Goal: Information Seeking & Learning: Compare options

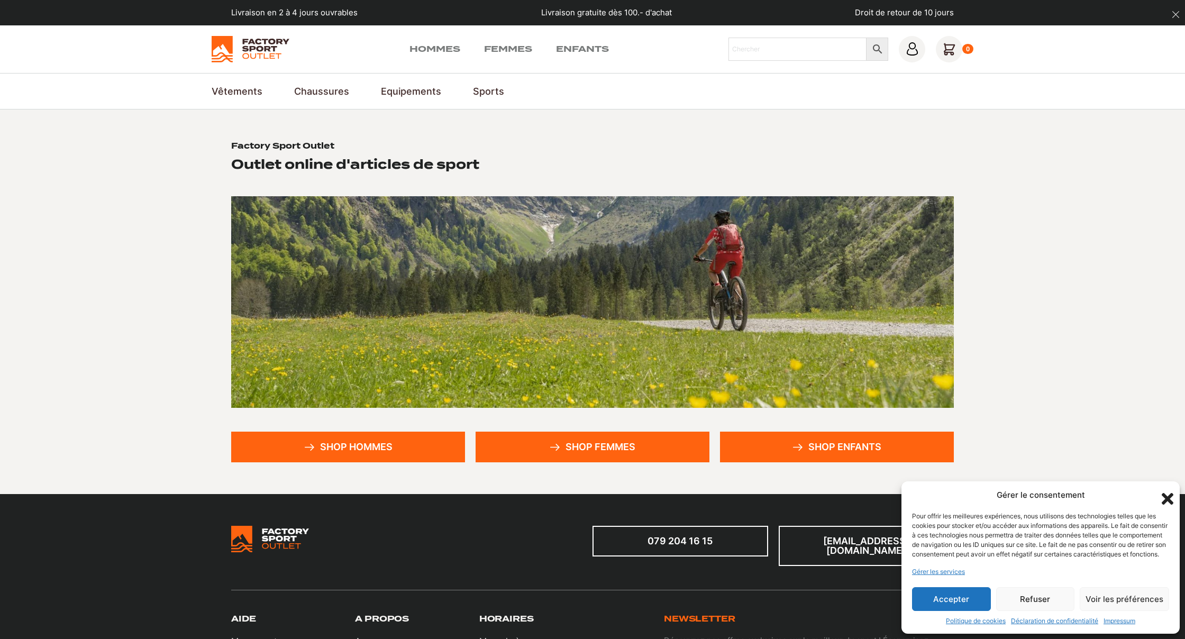
click at [966, 601] on button "Accepter" at bounding box center [951, 599] width 79 height 24
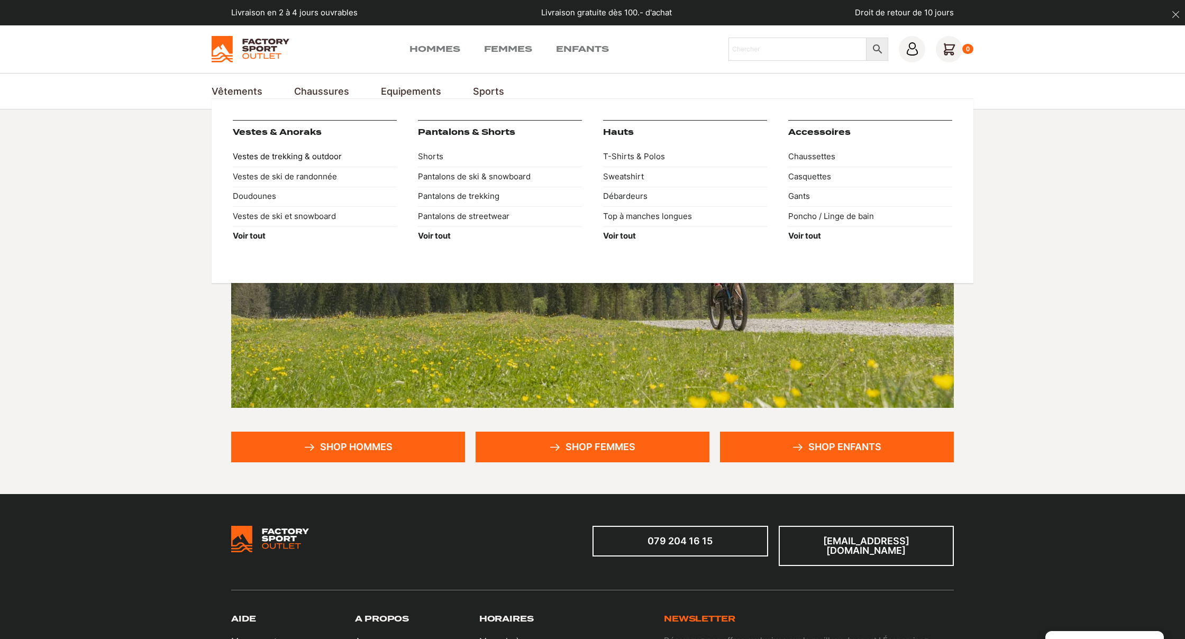
click at [261, 154] on link "Vestes de trekking & outdoor" at bounding box center [315, 157] width 164 height 20
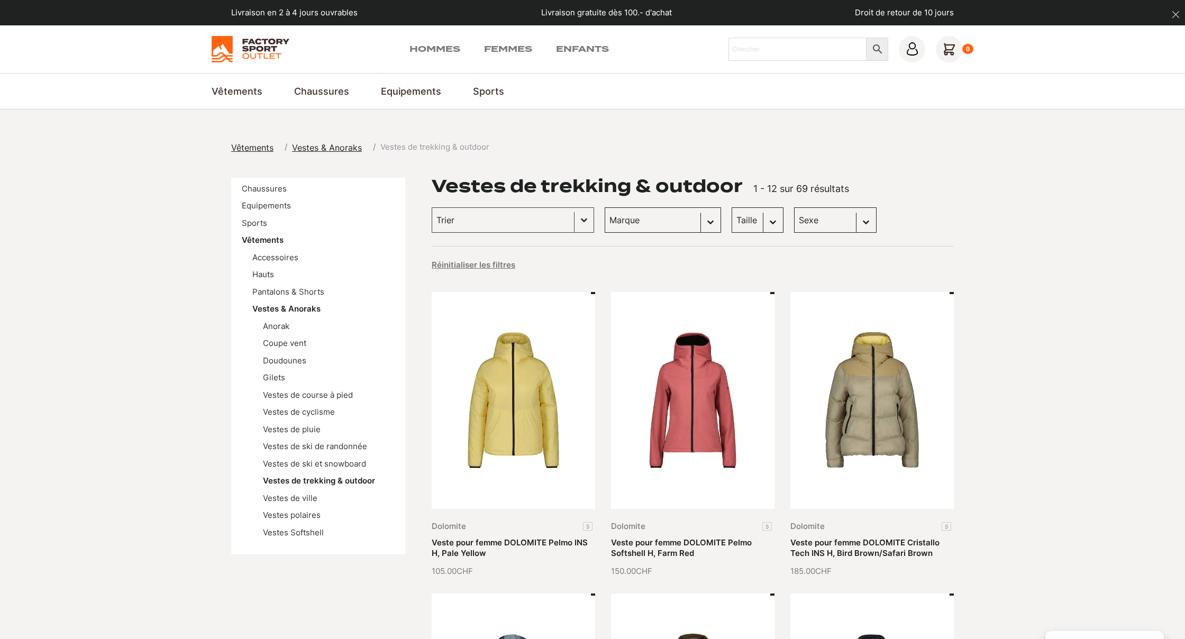
select select "hommes"
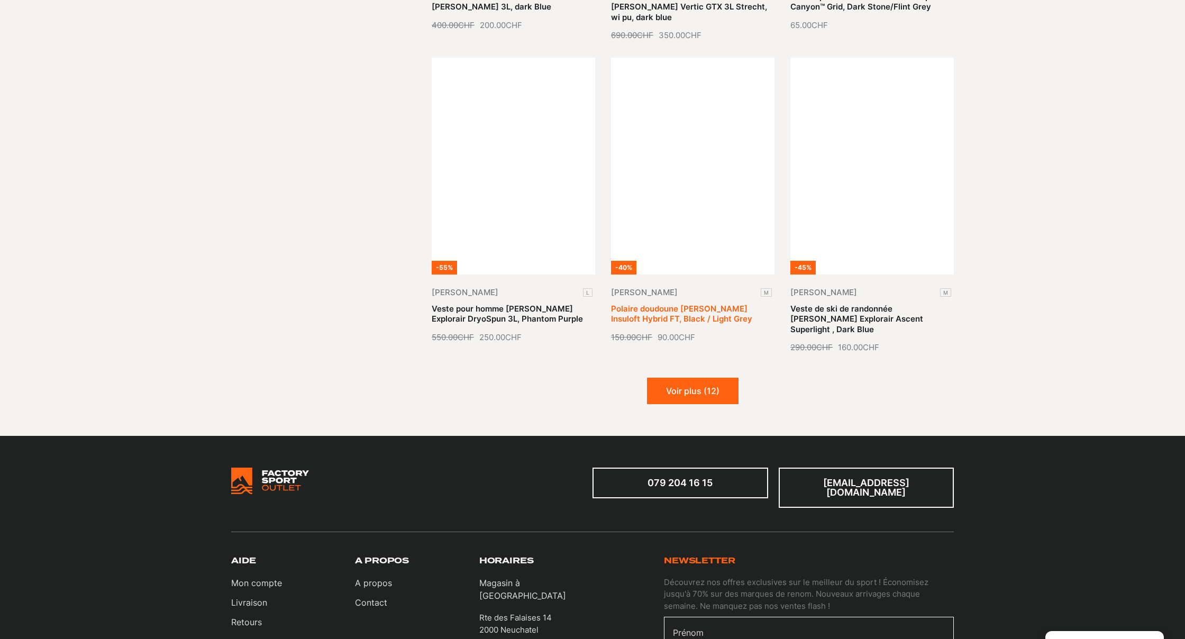
scroll to position [1171, 0]
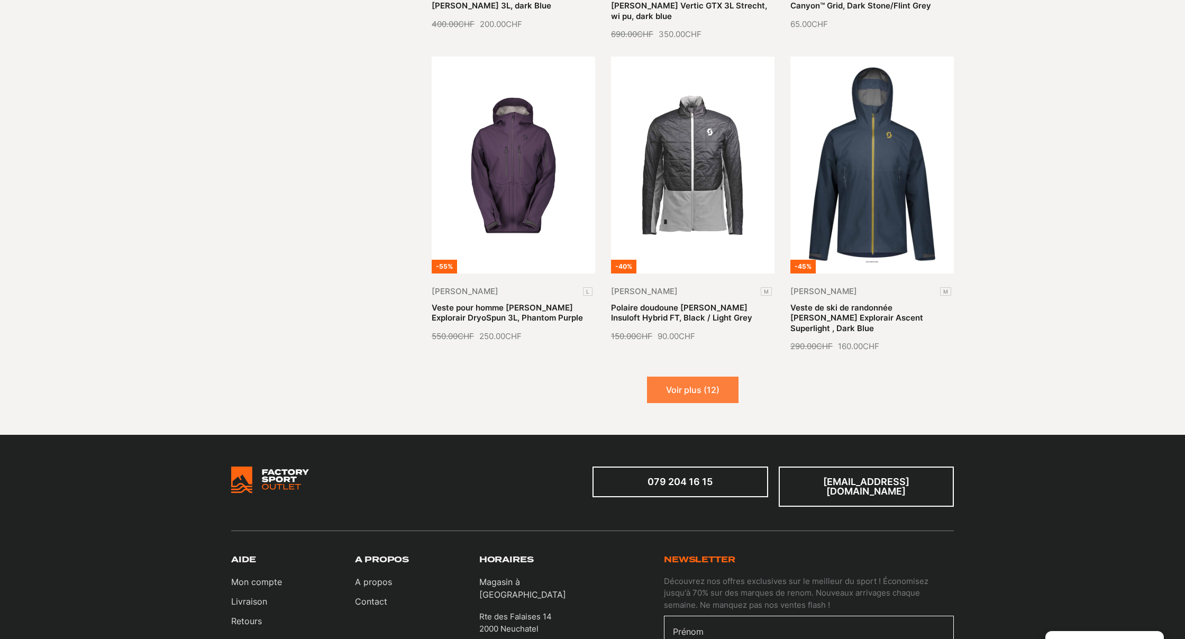
click at [703, 377] on button "Voir plus (12)" at bounding box center [693, 390] width 92 height 26
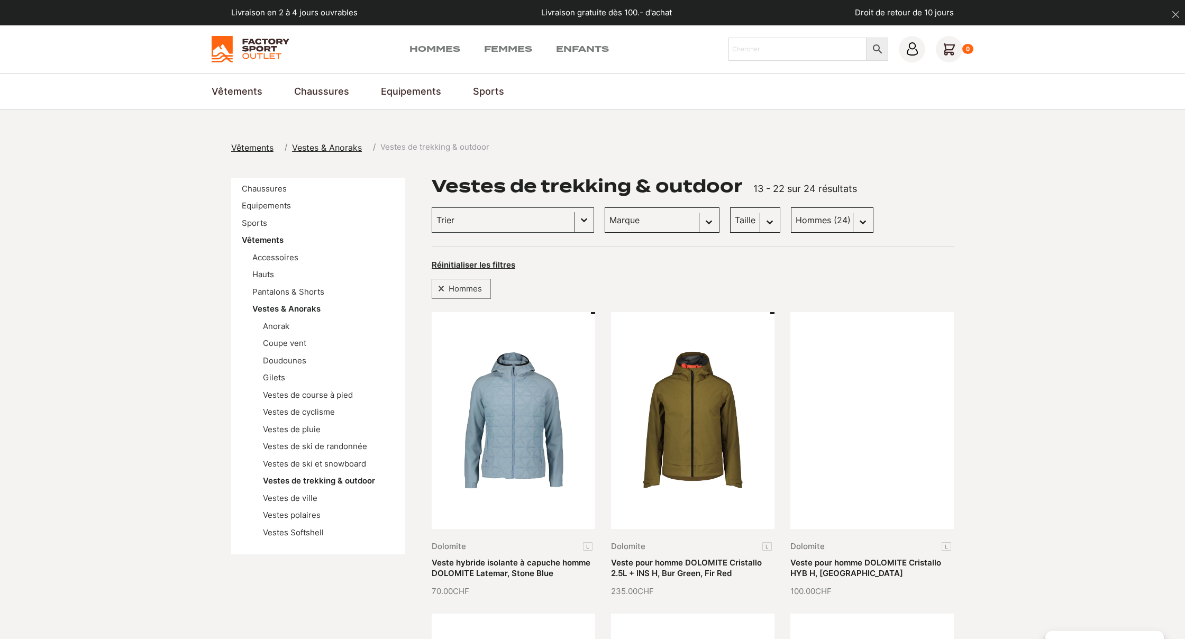
scroll to position [0, 0]
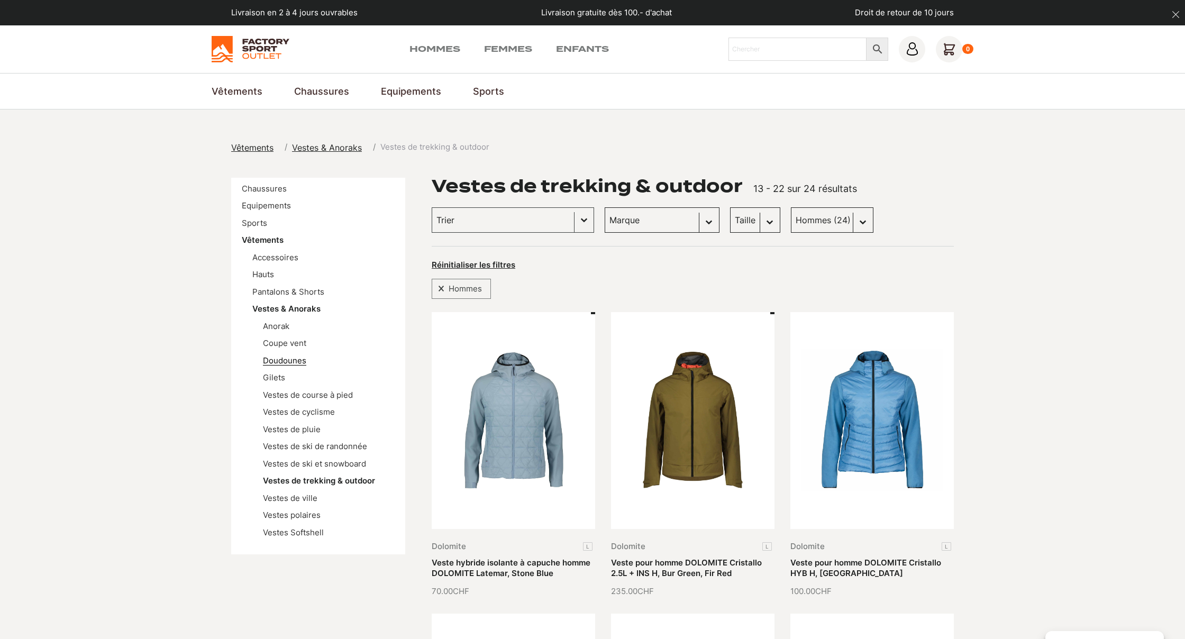
click at [300, 356] on link "Doudounes" at bounding box center [284, 361] width 43 height 10
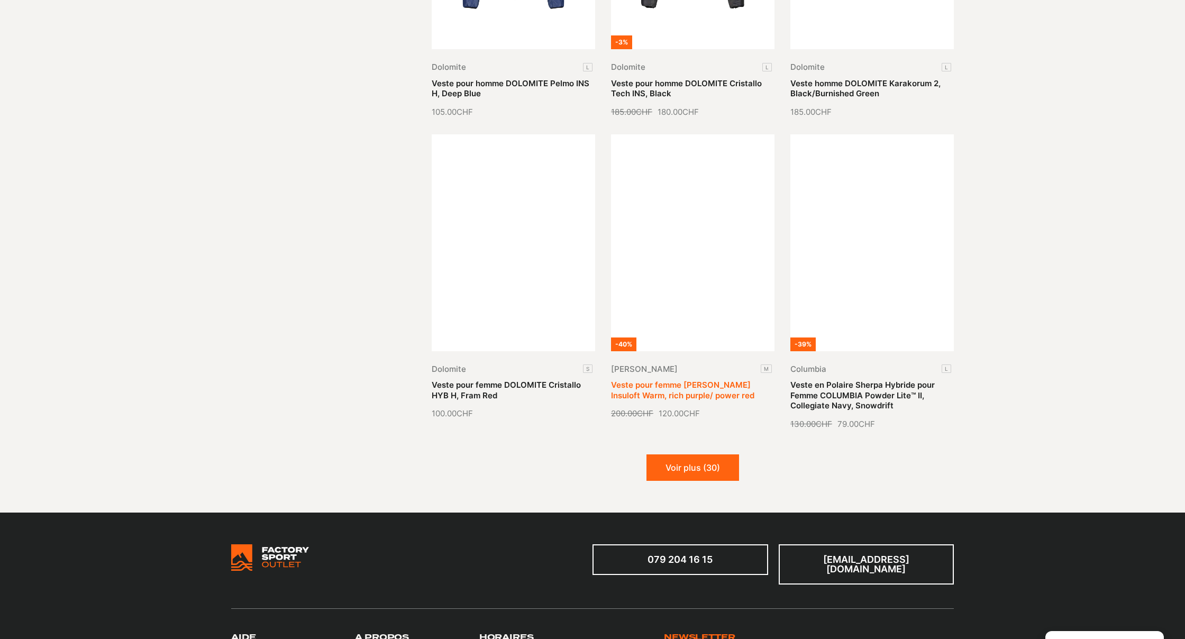
scroll to position [1073, 0]
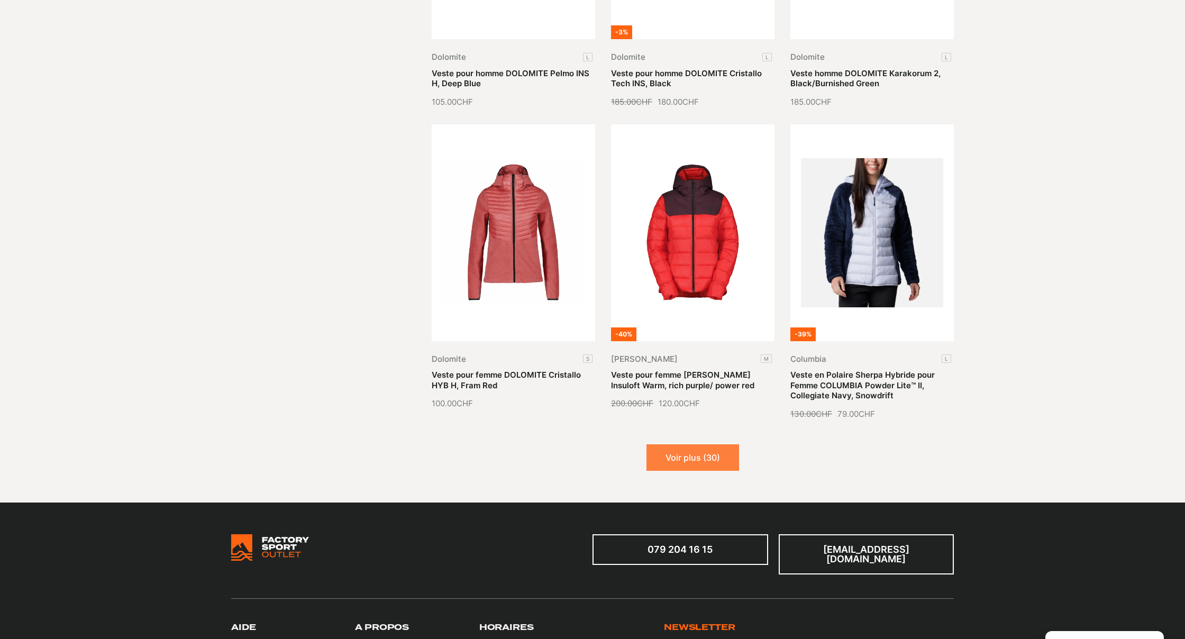
click at [684, 459] on button "Voir plus (30)" at bounding box center [693, 457] width 93 height 26
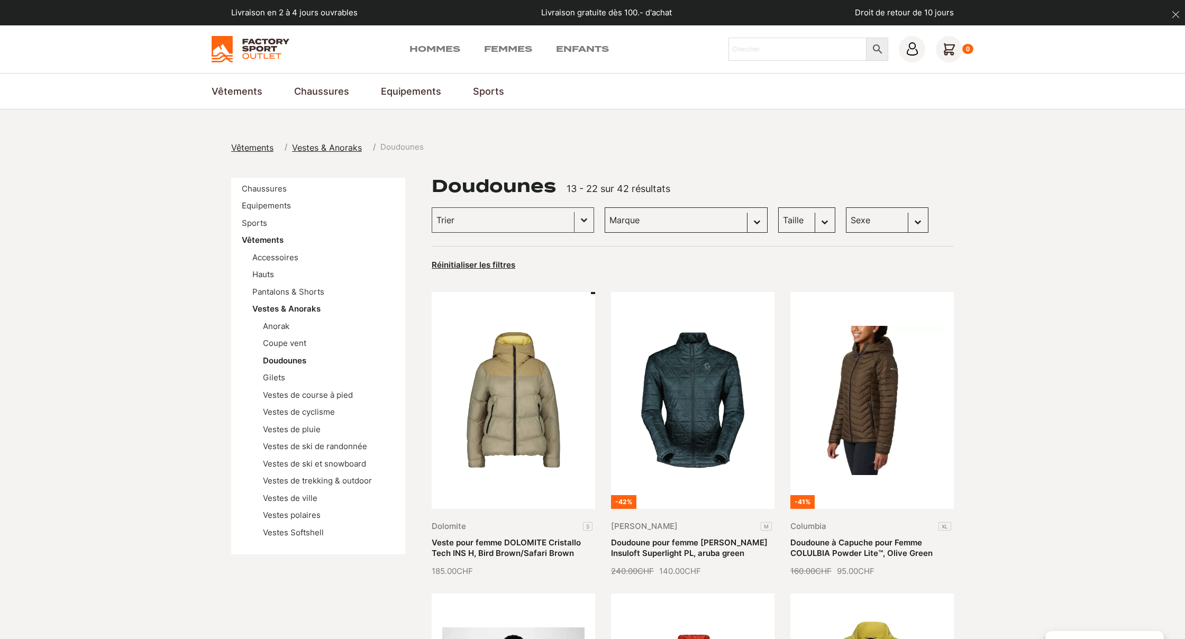
scroll to position [0, 0]
select select "hommes"
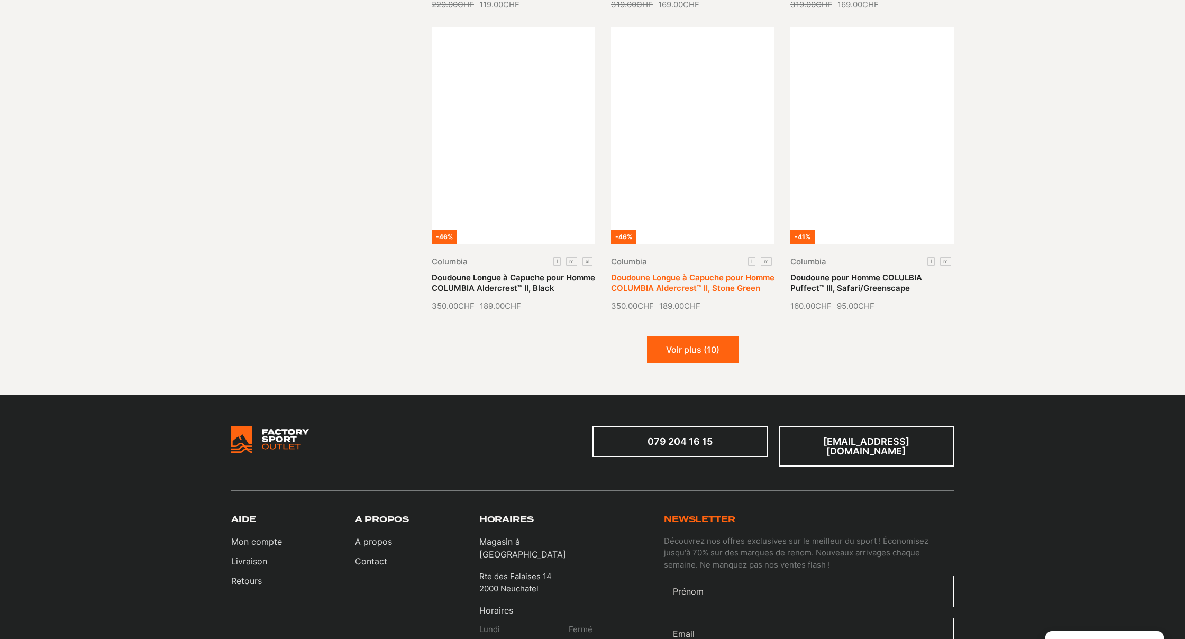
scroll to position [1197, 0]
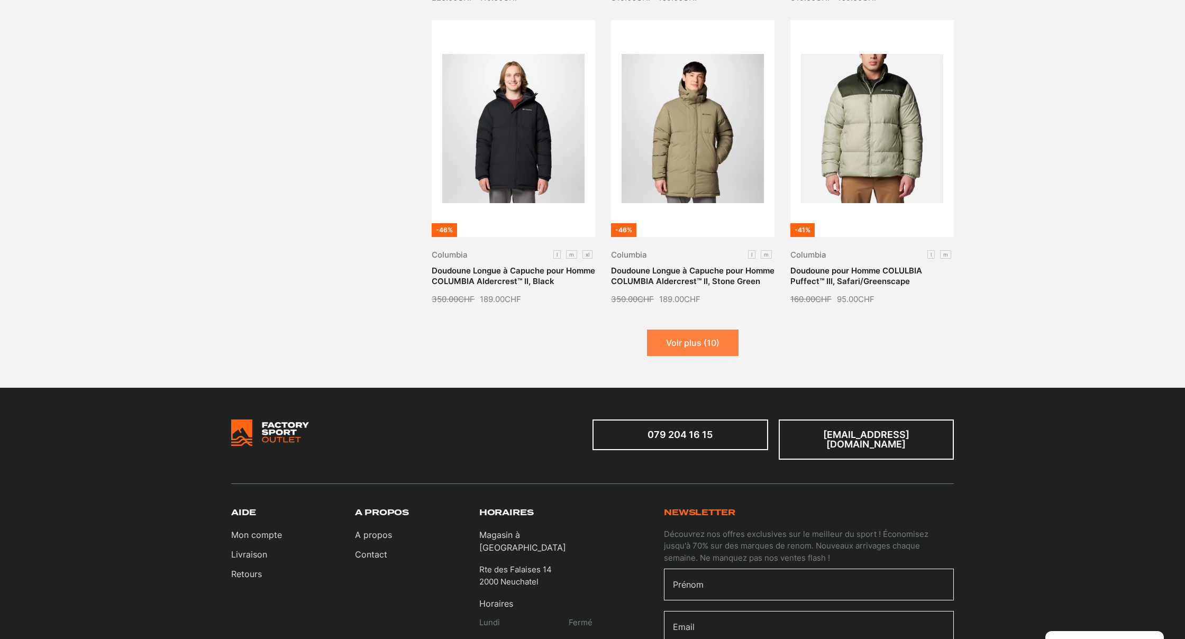
click at [682, 353] on button "Voir plus (10)" at bounding box center [693, 343] width 92 height 26
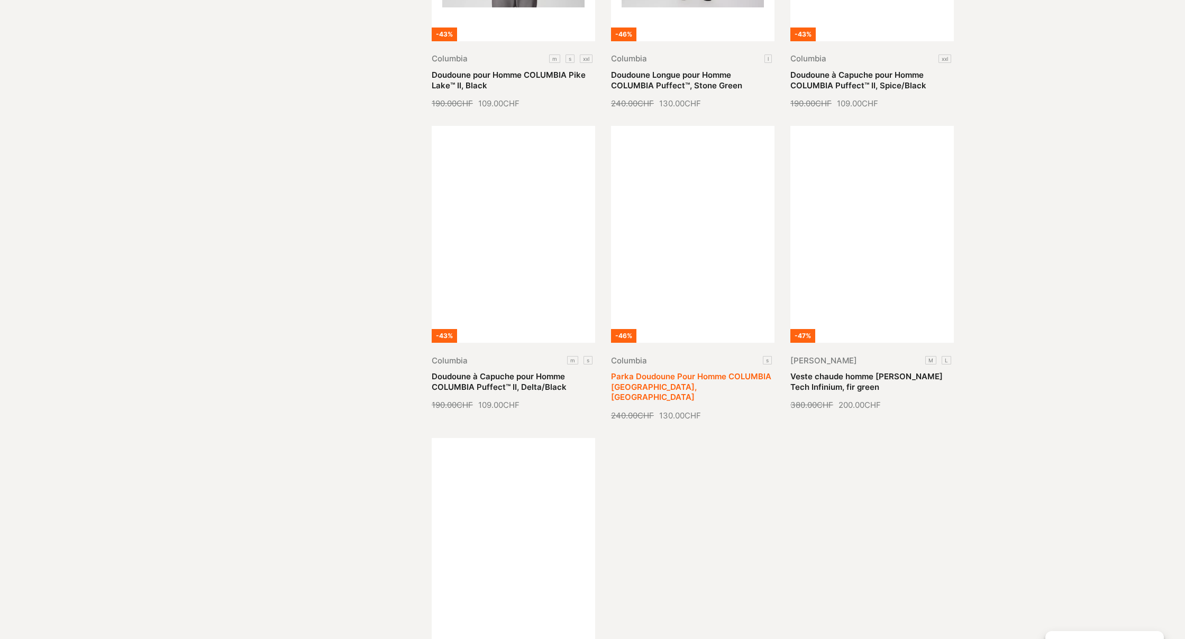
scroll to position [1975, 0]
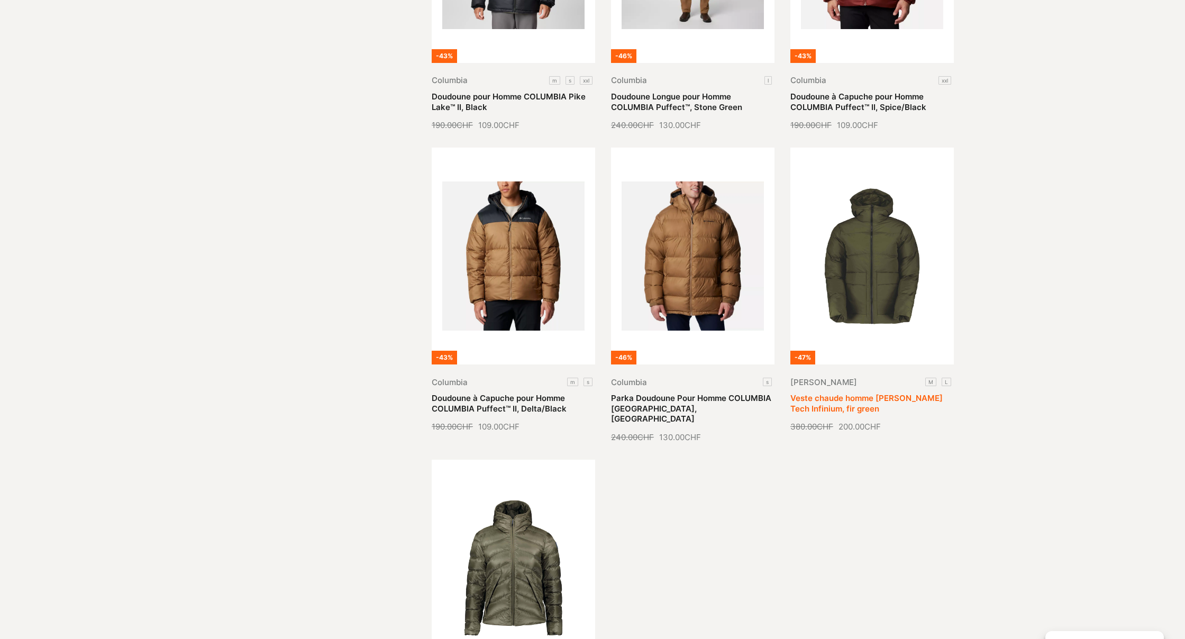
click at [882, 393] on link "Veste chaude homme SCOTT Tech Infinium, fir green" at bounding box center [866, 403] width 152 height 21
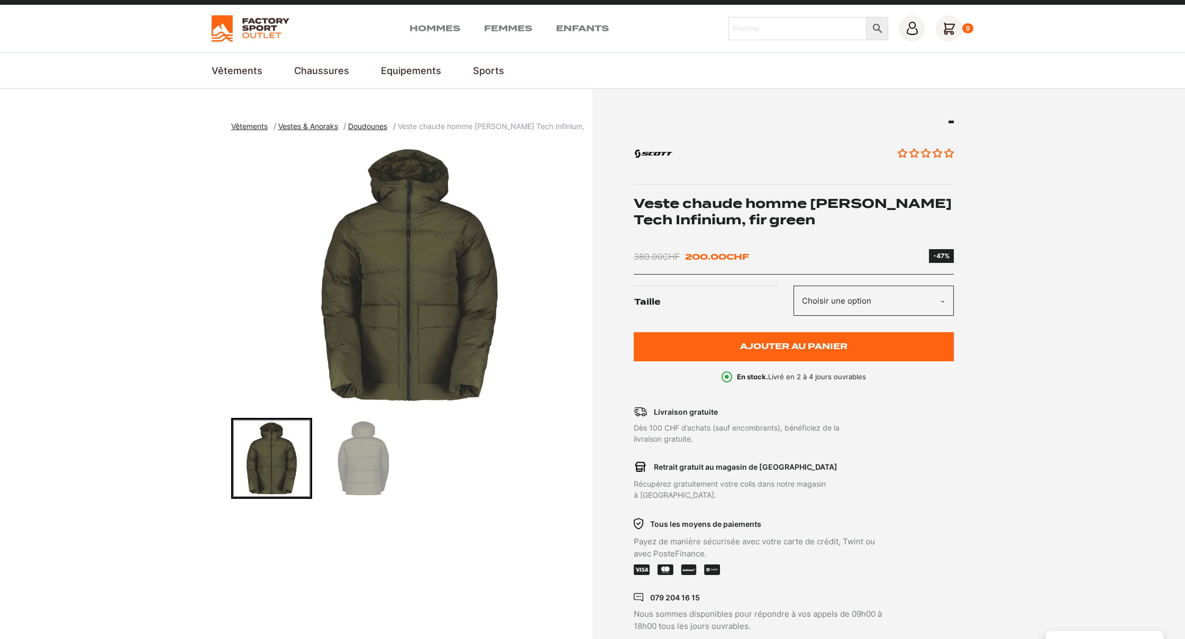
scroll to position [21, 0]
click at [426, 269] on img "1 of 2" at bounding box center [409, 274] width 356 height 265
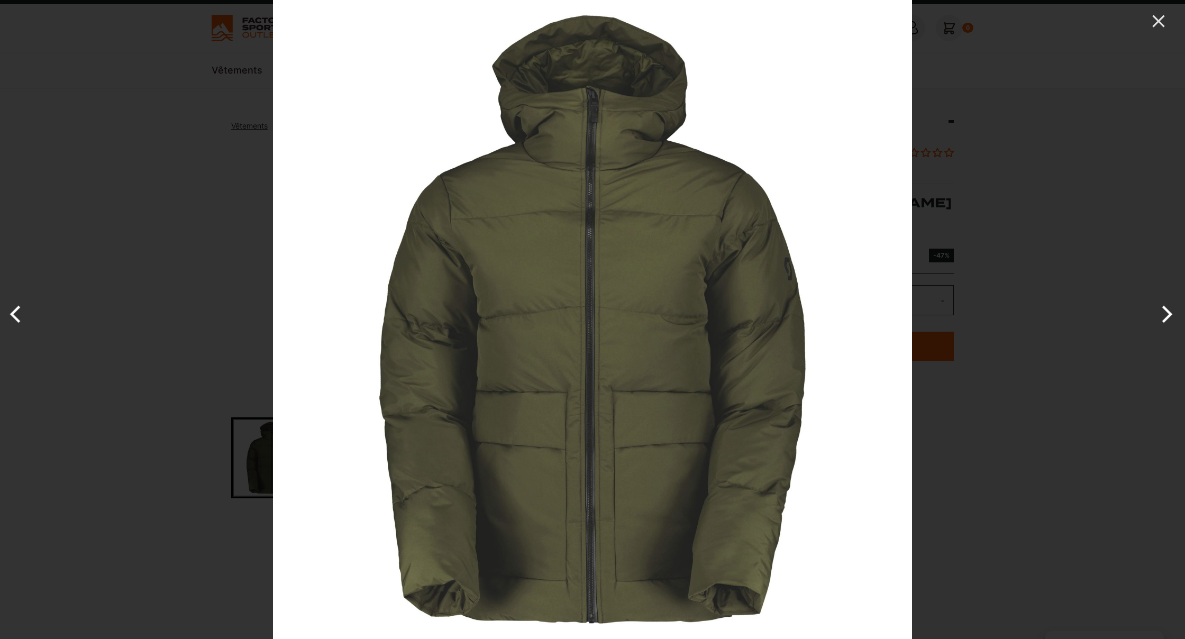
click at [621, 288] on img at bounding box center [592, 319] width 639 height 639
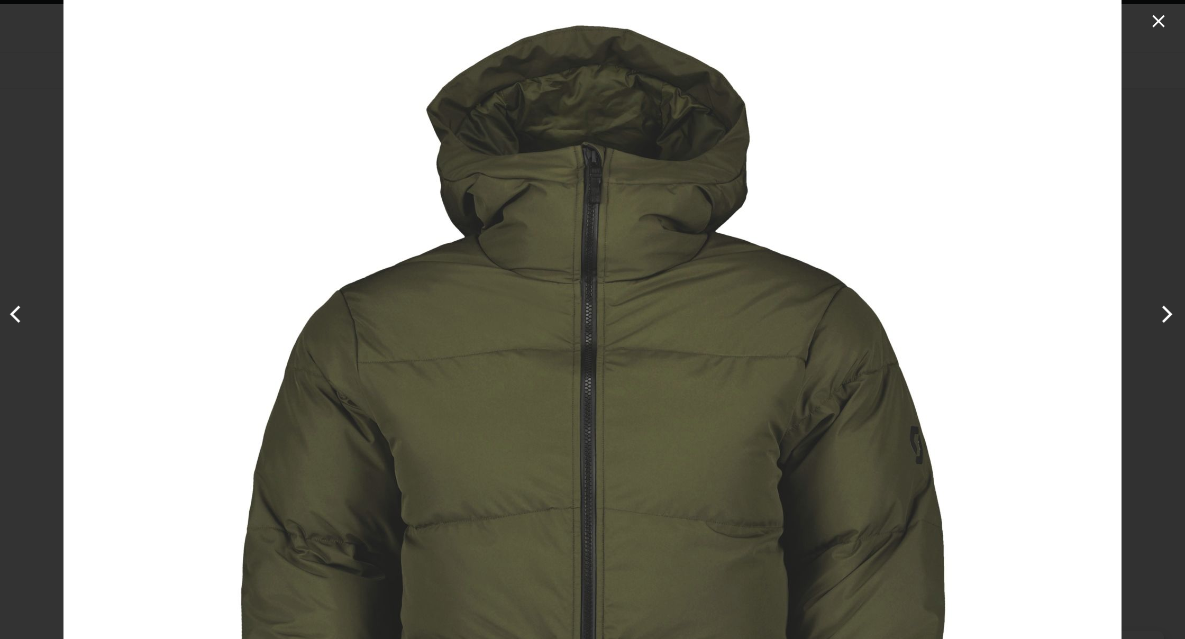
click at [1160, 22] on icon "Close" at bounding box center [1158, 21] width 12 height 12
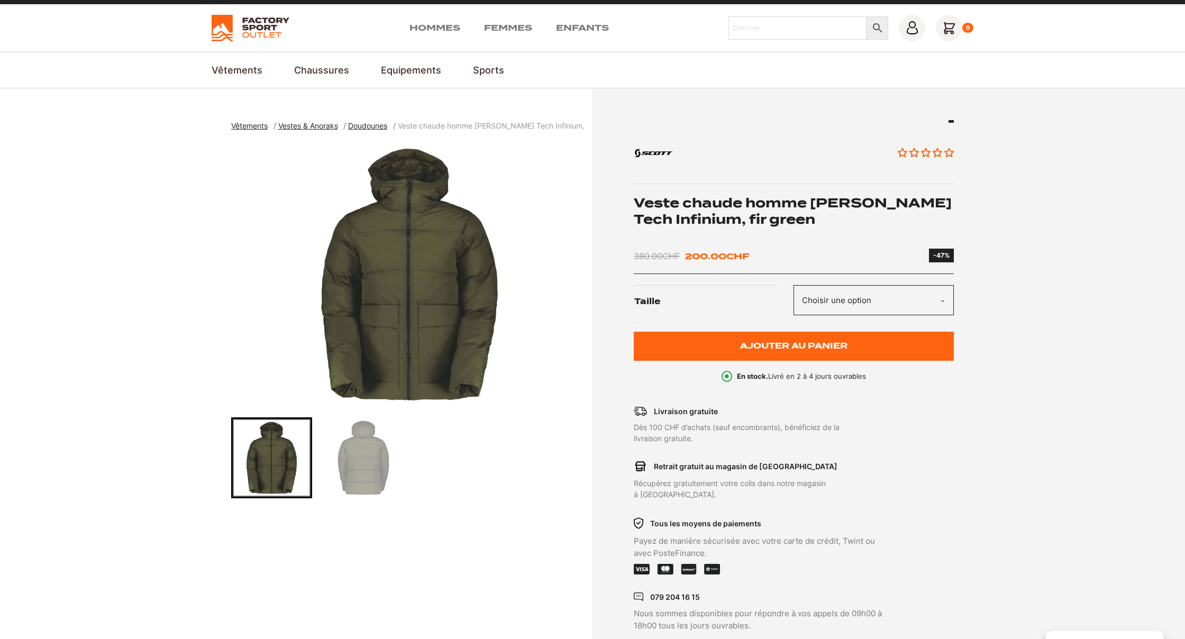
select select "L"
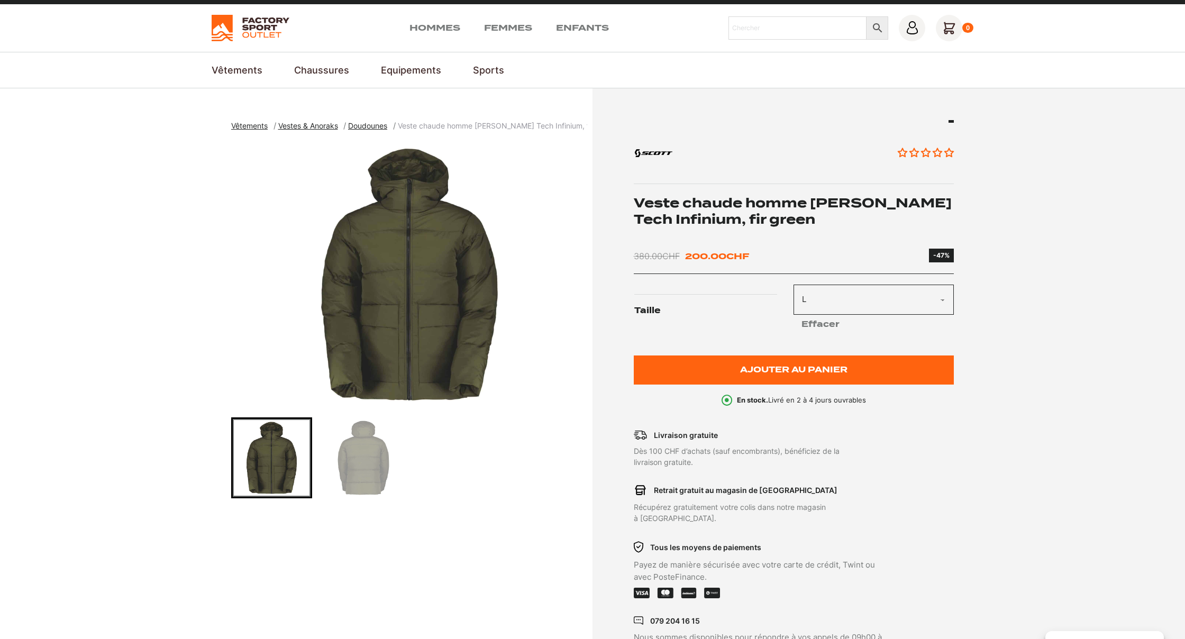
click at [344, 467] on img "Go to slide 2" at bounding box center [363, 458] width 78 height 78
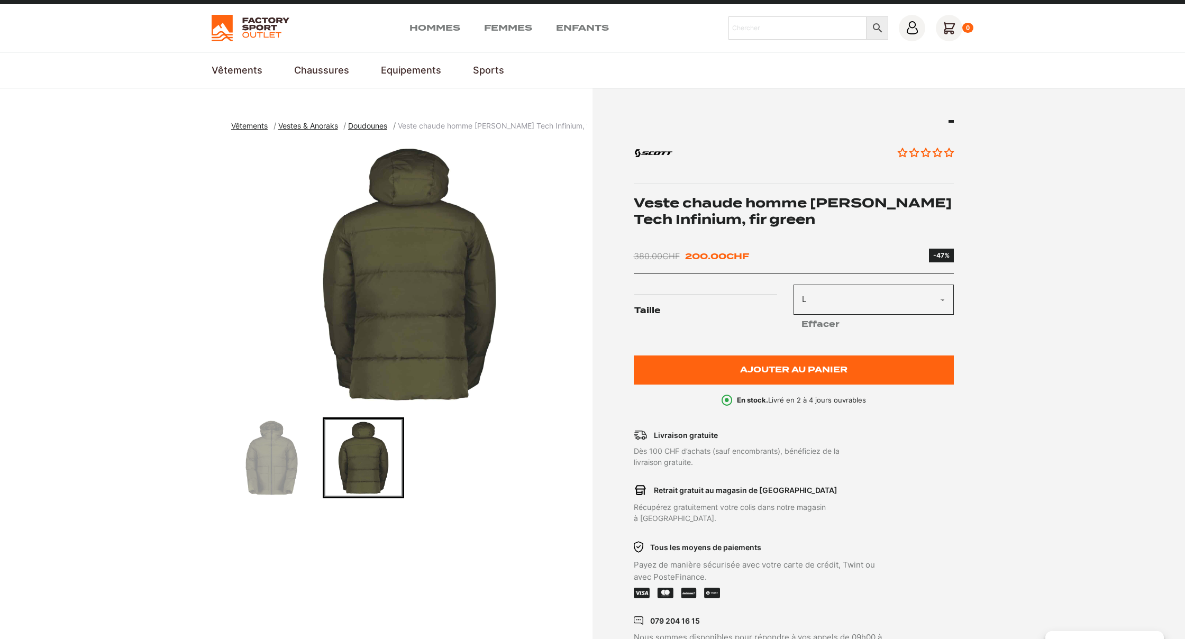
scroll to position [23, 0]
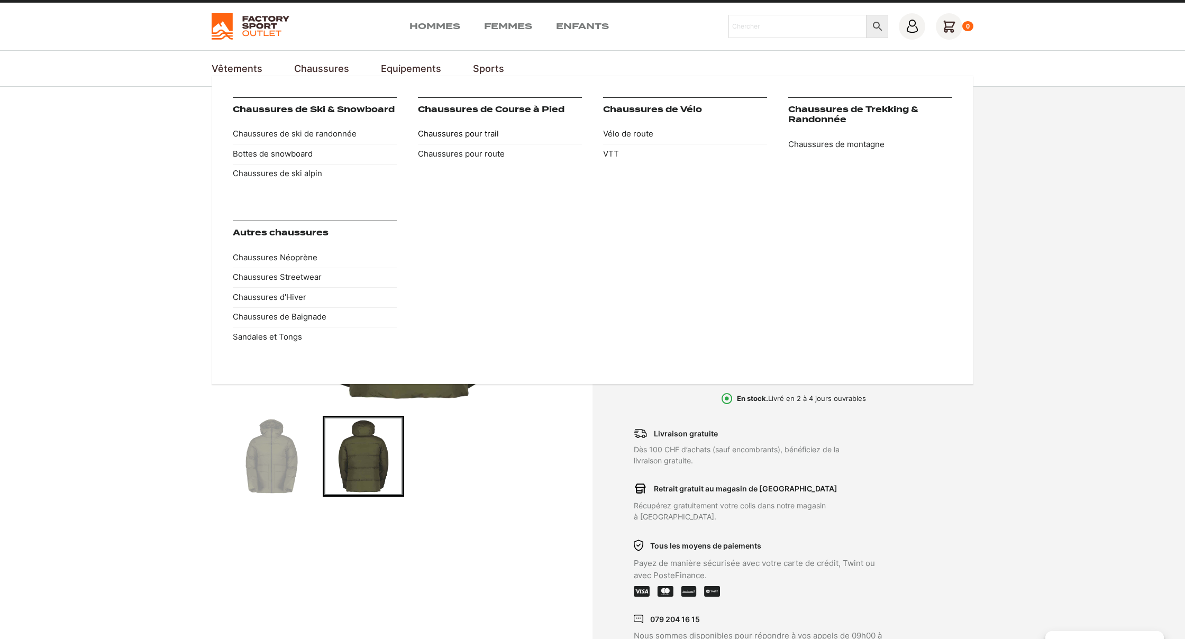
click at [490, 129] on link "Chaussures pour trail" at bounding box center [500, 134] width 164 height 20
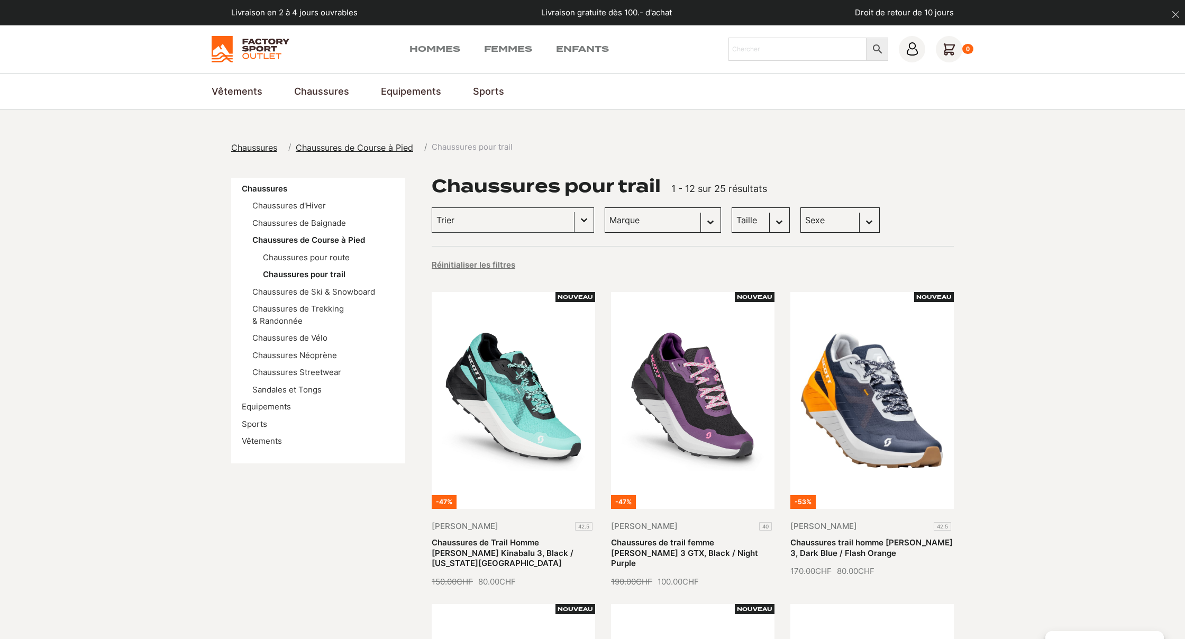
select select "scott"
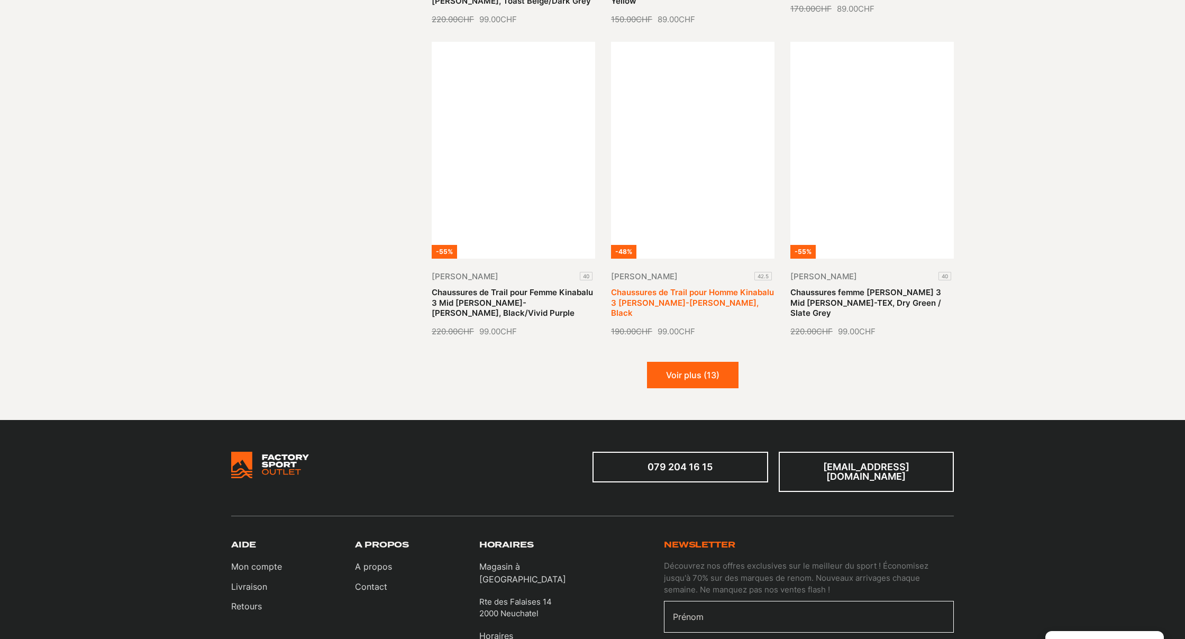
scroll to position [1200, 0]
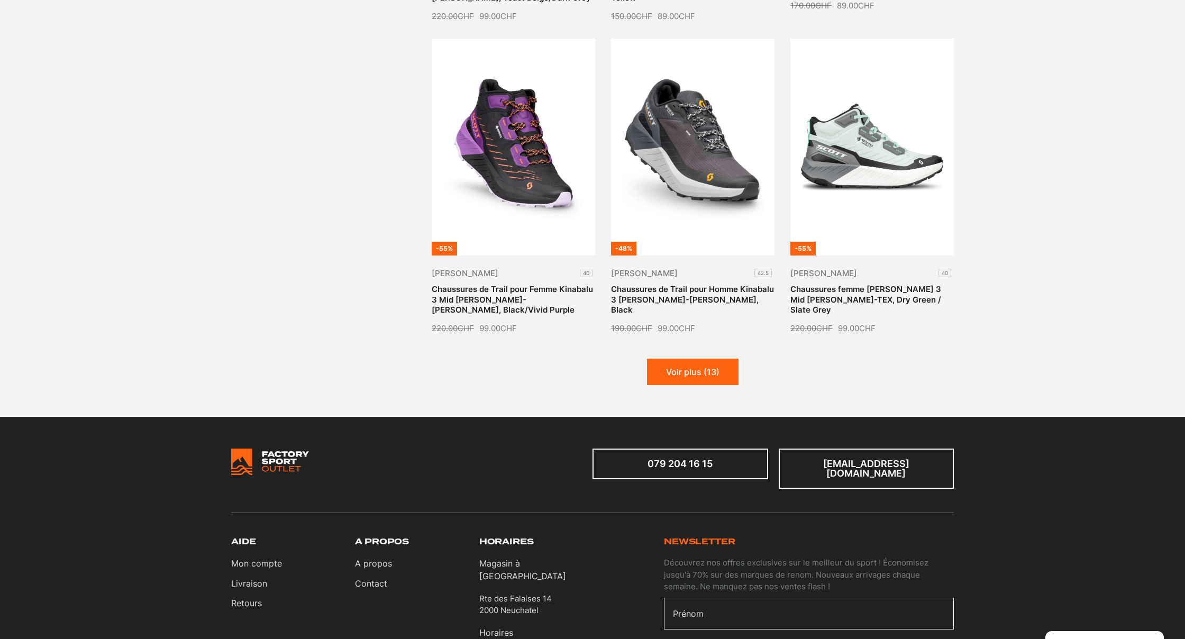
drag, startPoint x: 700, startPoint y: 349, endPoint x: 751, endPoint y: 321, distance: 58.3
click at [699, 359] on button "Voir plus (13)" at bounding box center [693, 372] width 92 height 26
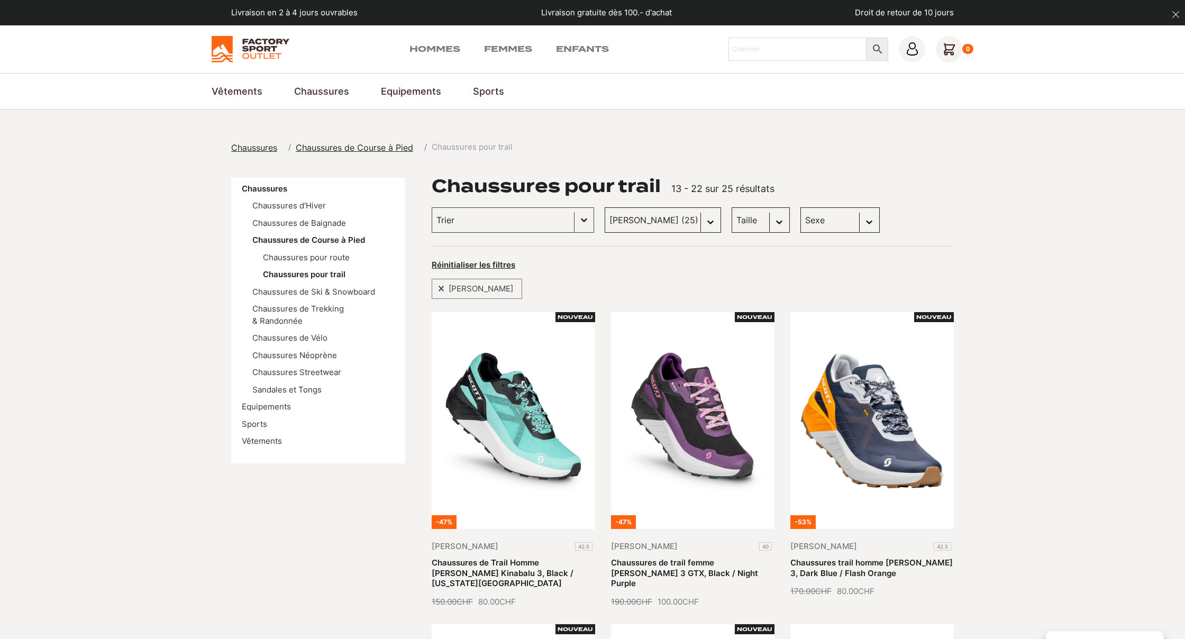
scroll to position [3, 0]
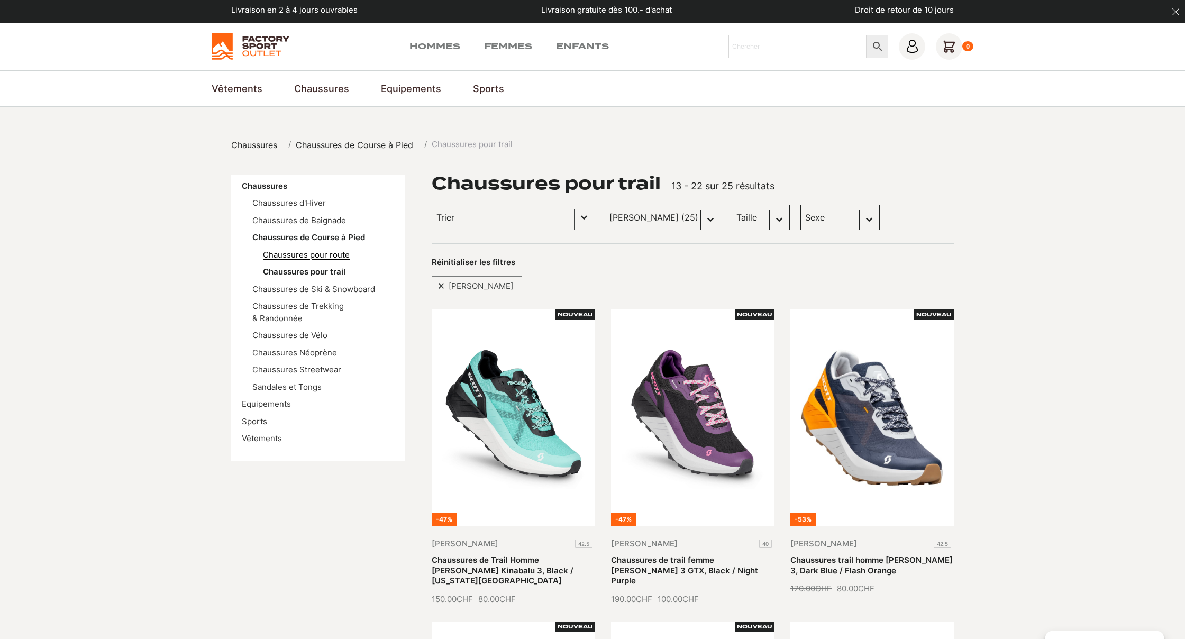
click at [340, 251] on link "Chaussures pour route" at bounding box center [306, 255] width 87 height 10
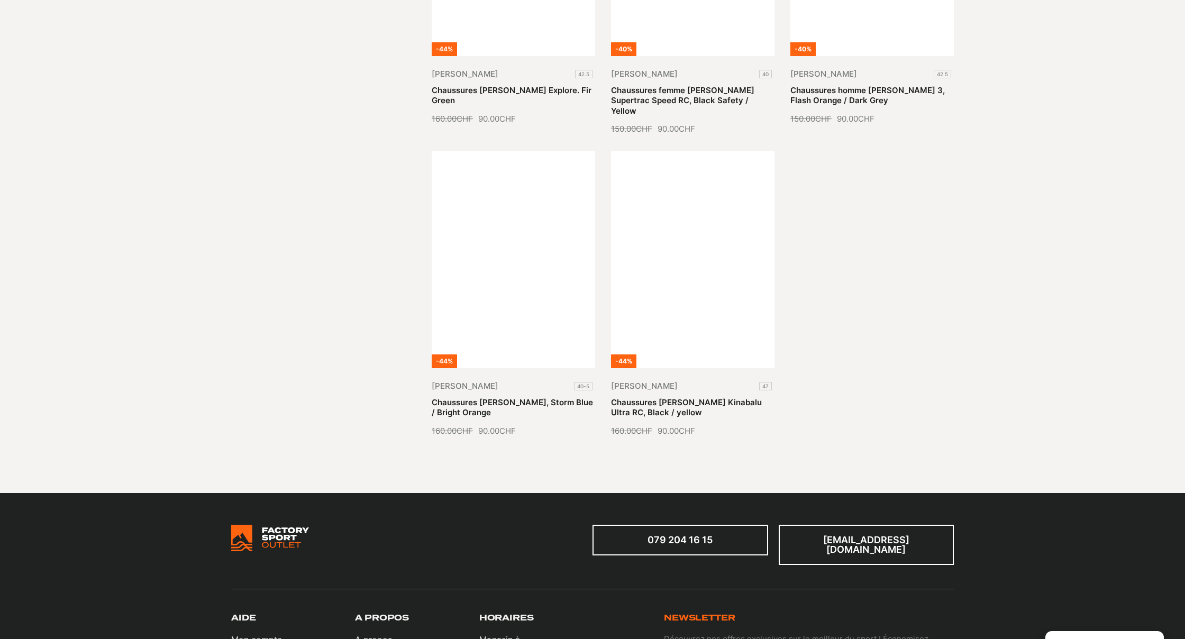
scroll to position [1057, 0]
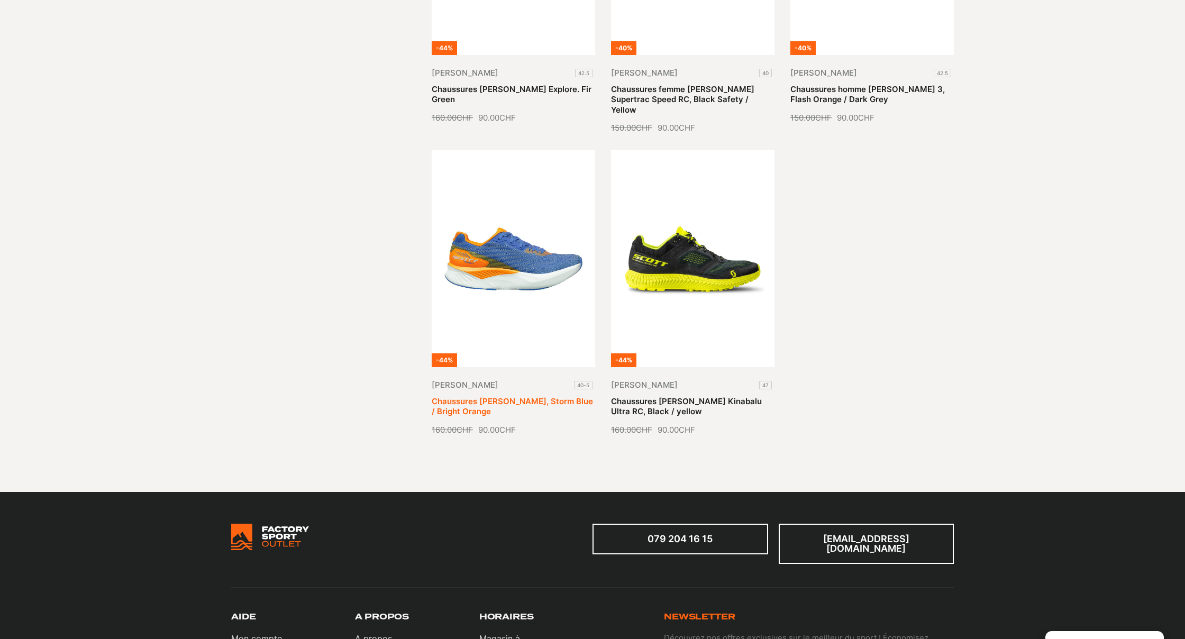
click at [539, 396] on link "Chaussures [PERSON_NAME], Storm Blue / Bright Orange" at bounding box center [512, 406] width 161 height 21
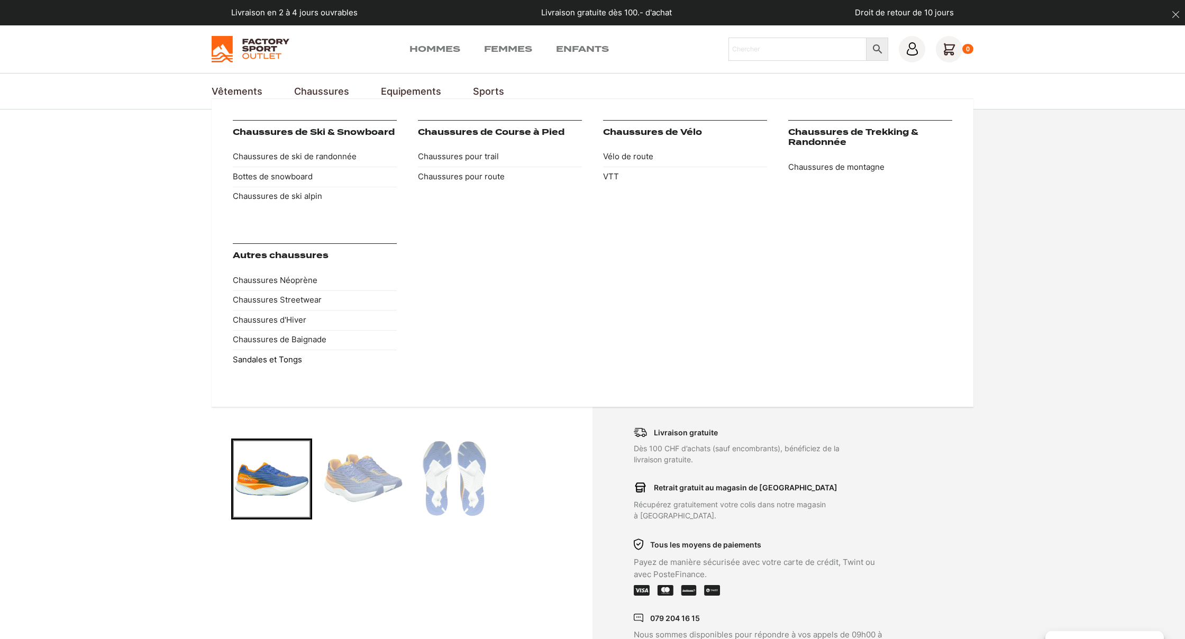
click at [284, 358] on link "Sandales et Tongs" at bounding box center [315, 360] width 164 height 20
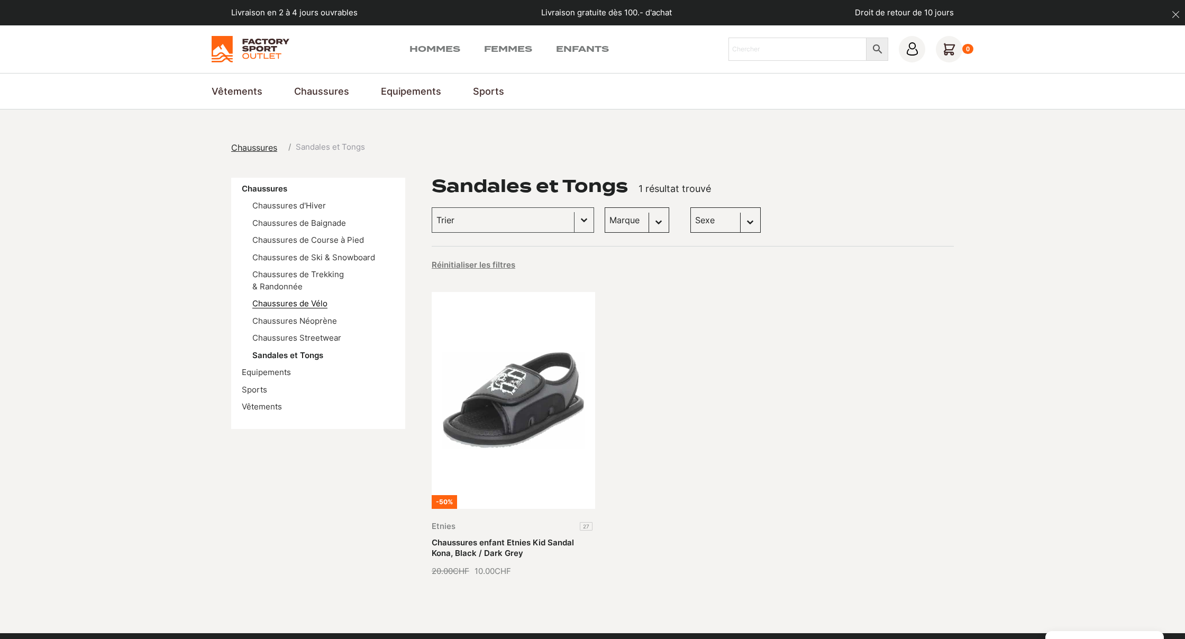
click at [282, 299] on link "Chaussures de Vélo" at bounding box center [289, 303] width 75 height 10
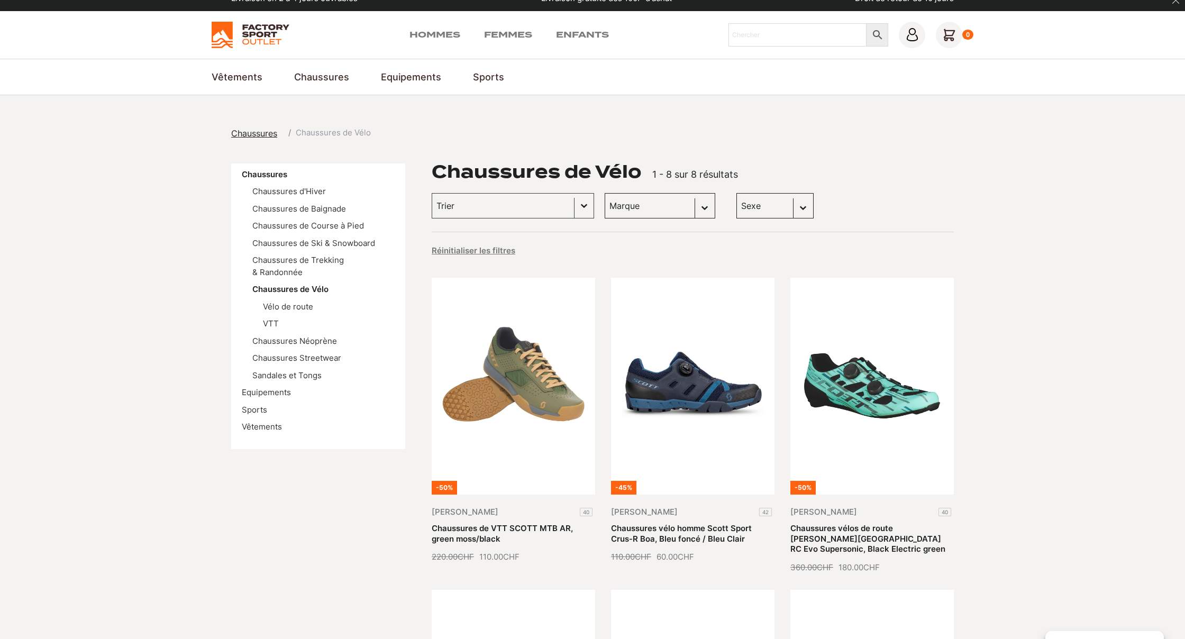
scroll to position [11, 0]
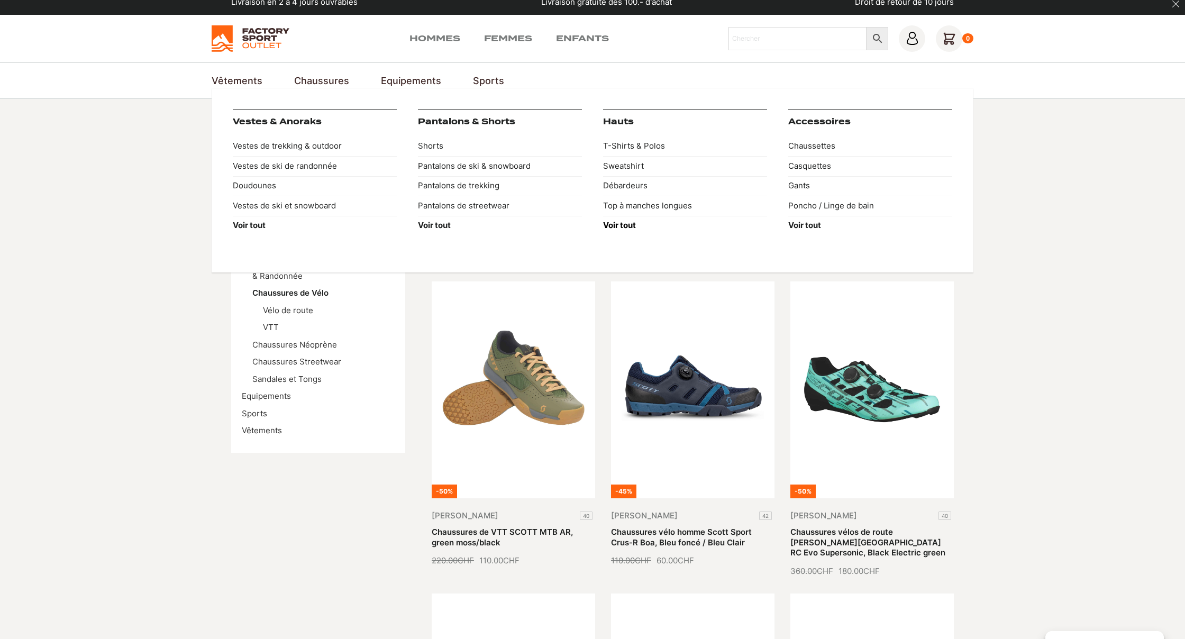
click at [633, 224] on strong "Voir tout" at bounding box center [619, 225] width 33 height 10
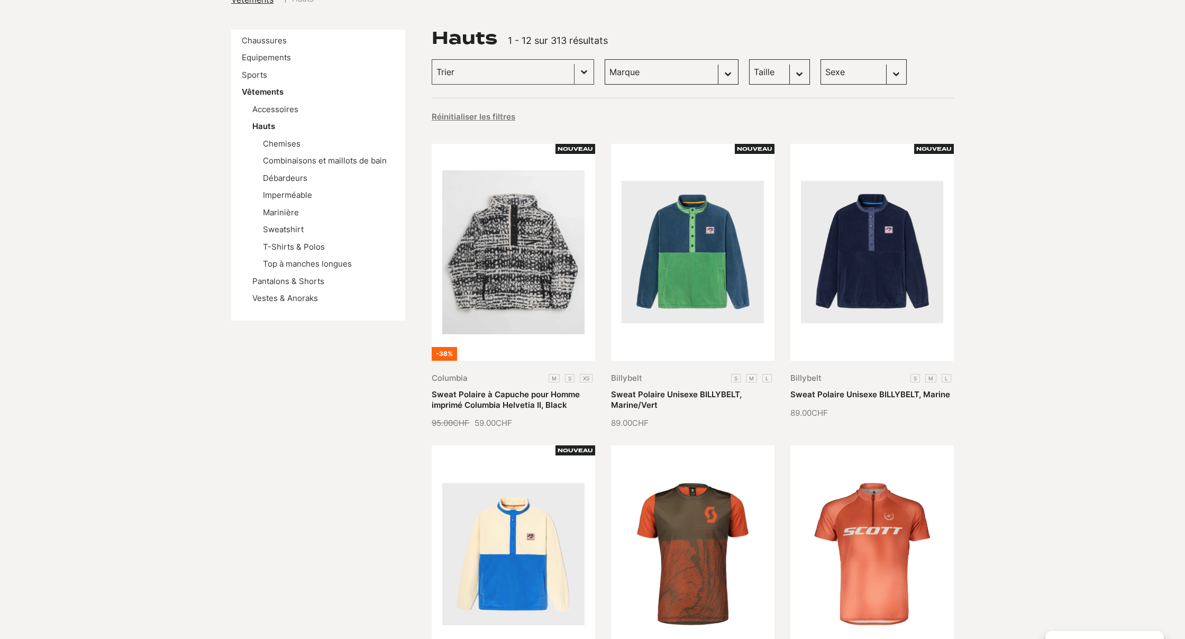
scroll to position [149, 0]
click at [306, 241] on link "T-Shirts & Polos" at bounding box center [294, 246] width 62 height 10
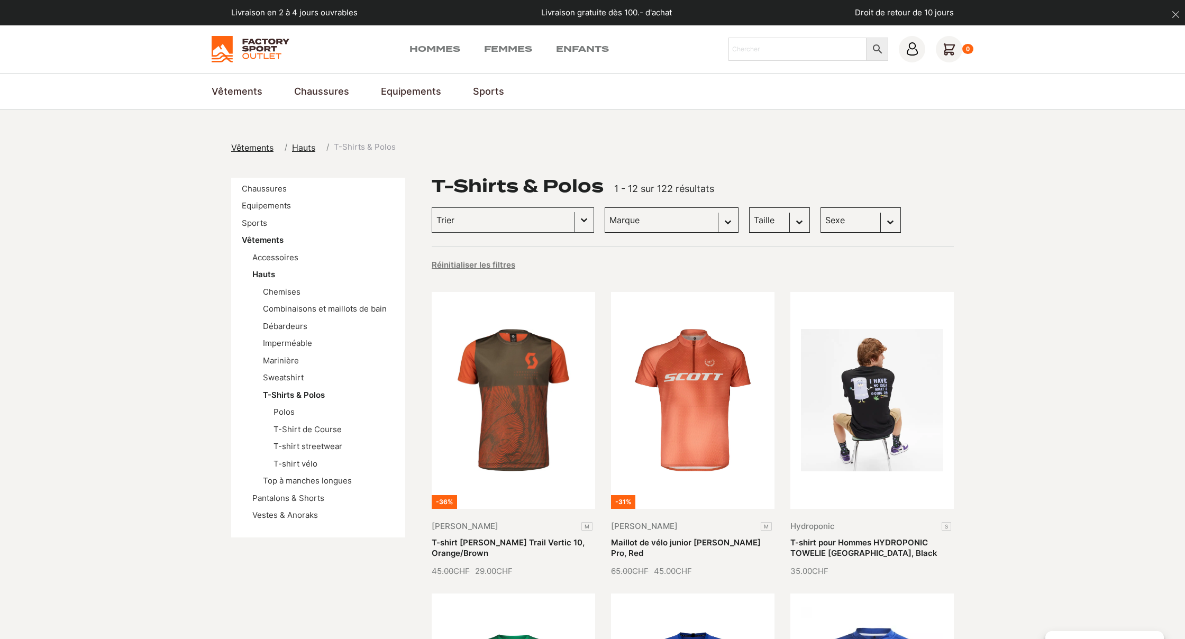
select select "scott"
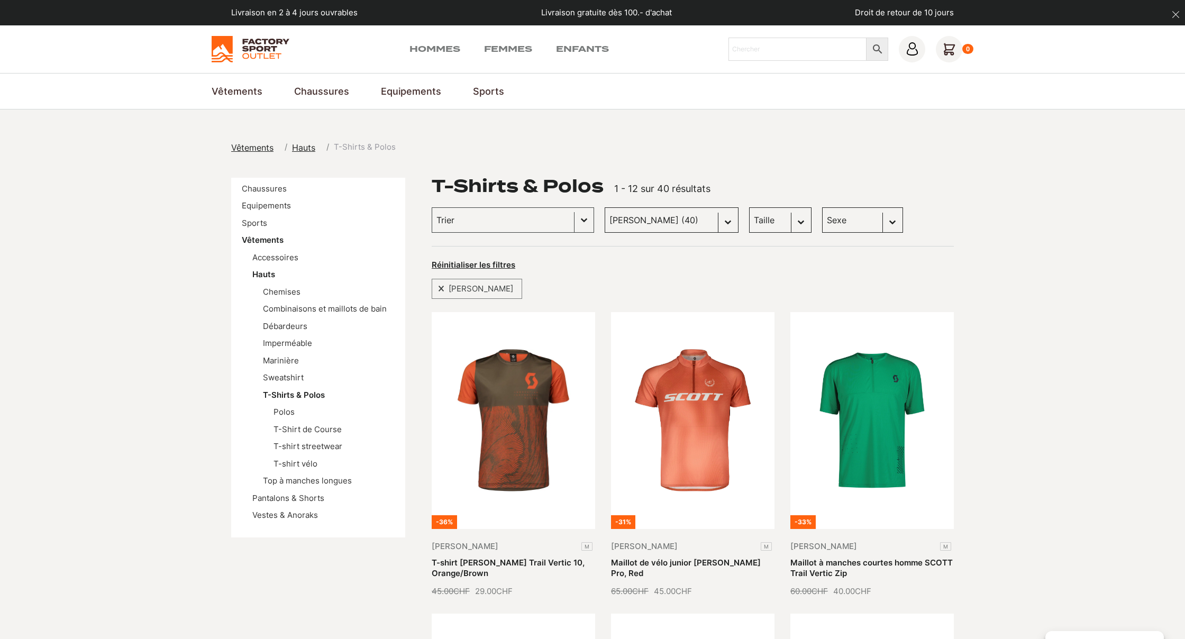
select select "hommes"
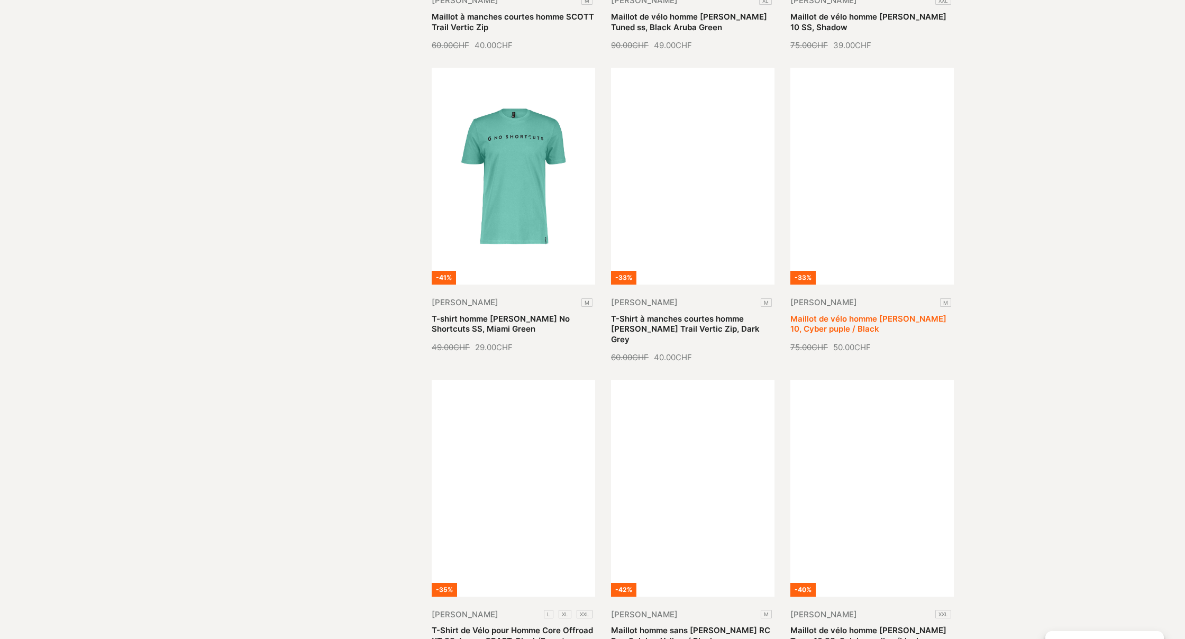
scroll to position [546, 0]
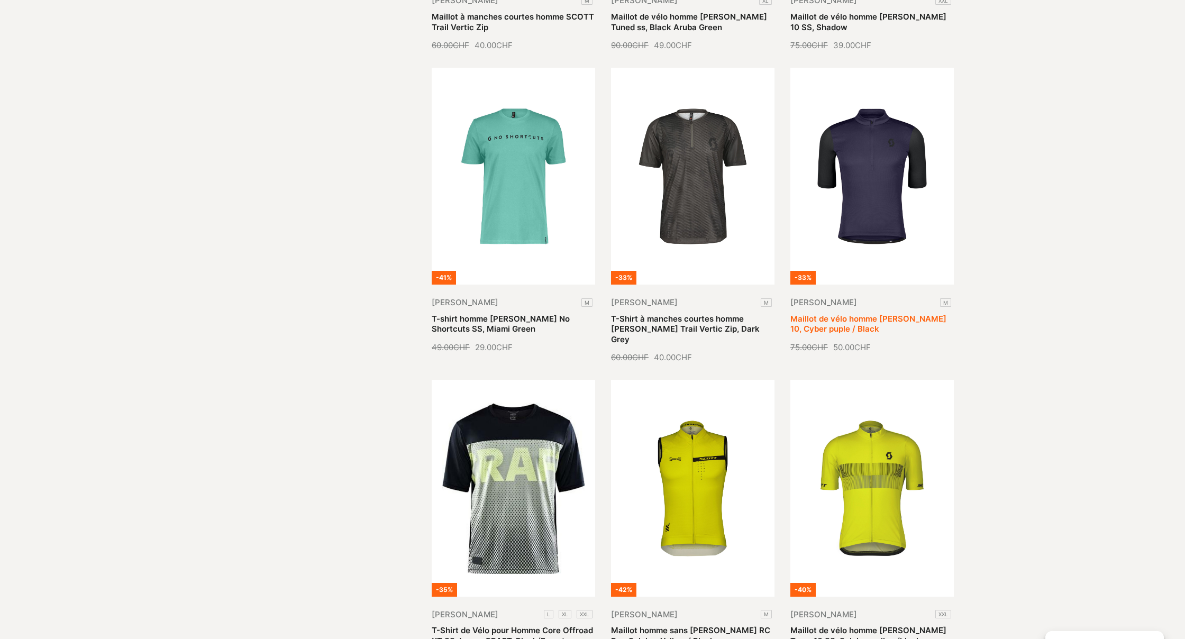
click at [885, 314] on link "Maillot de vélo homme Scott Gravel 10, Cyber puple / Black" at bounding box center [868, 324] width 156 height 21
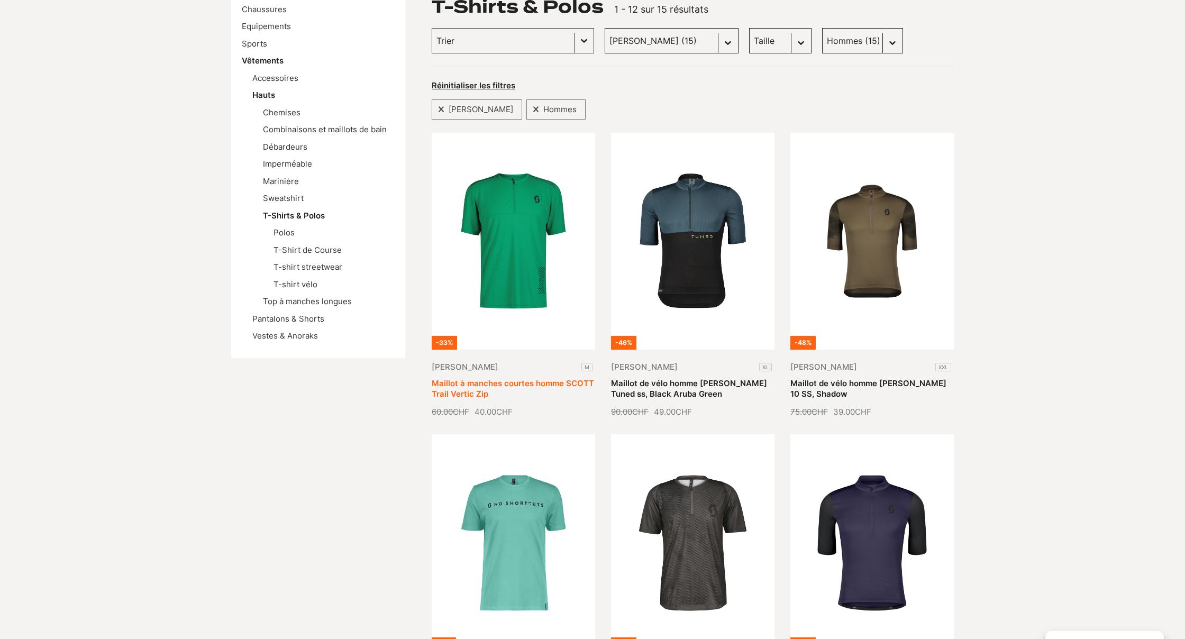
scroll to position [180, 0]
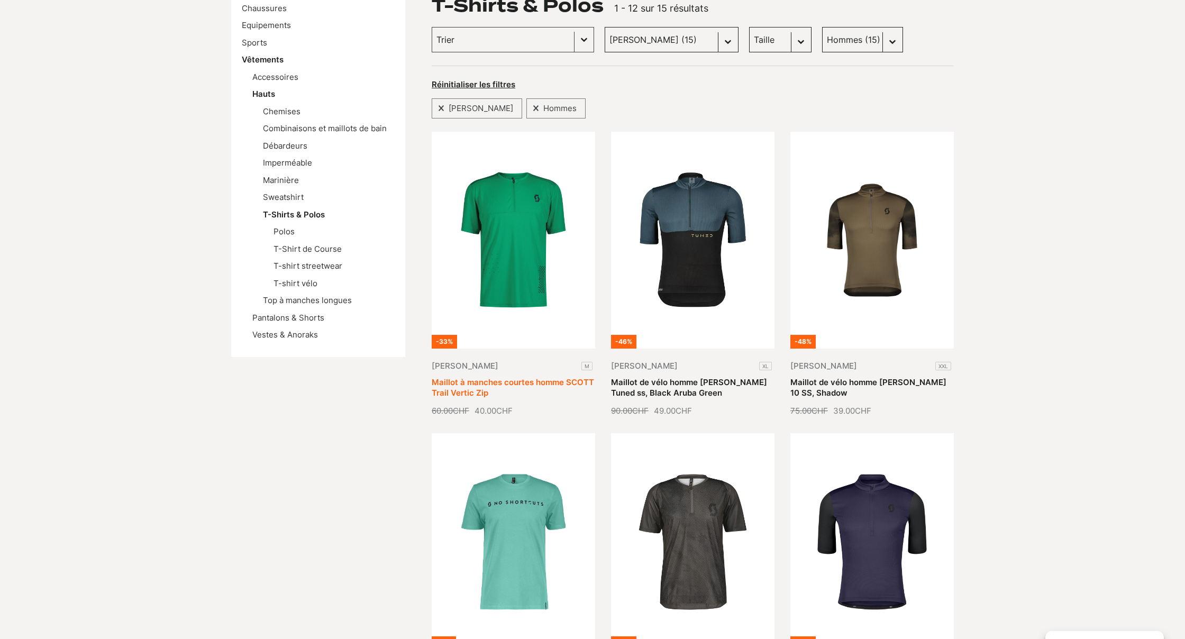
click at [533, 377] on link "Maillot à manches courtes homme SCOTT Trail Vertic Zip" at bounding box center [513, 387] width 162 height 21
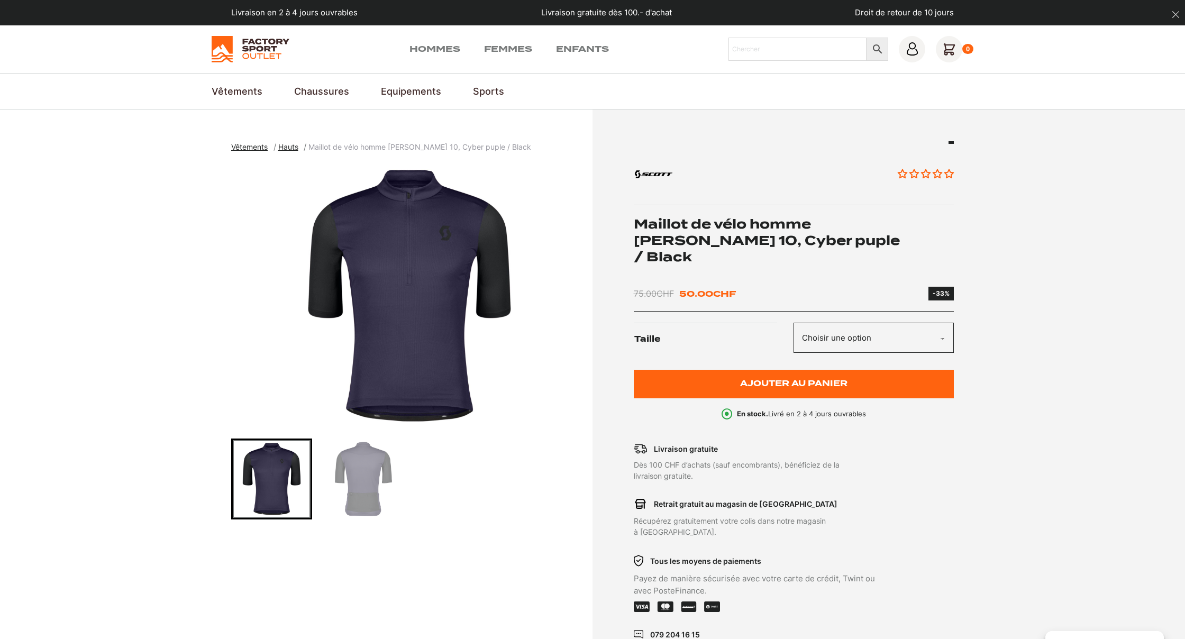
click at [358, 492] on img "Go to slide 2" at bounding box center [363, 479] width 78 height 78
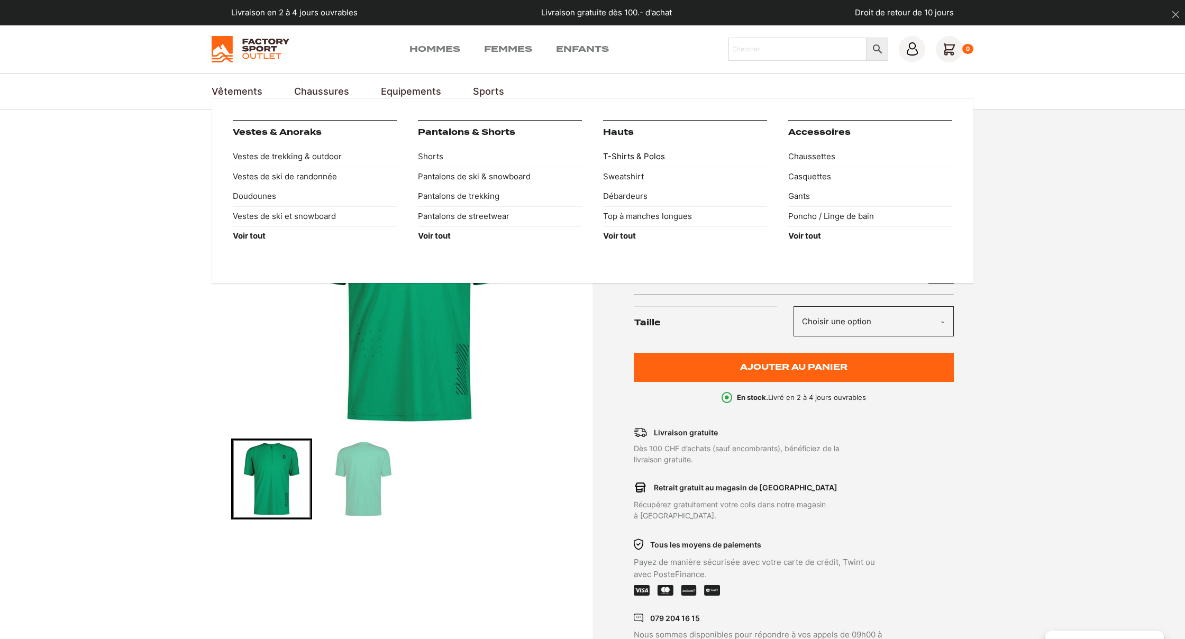
click at [650, 155] on link "T-Shirts & Polos" at bounding box center [685, 157] width 164 height 20
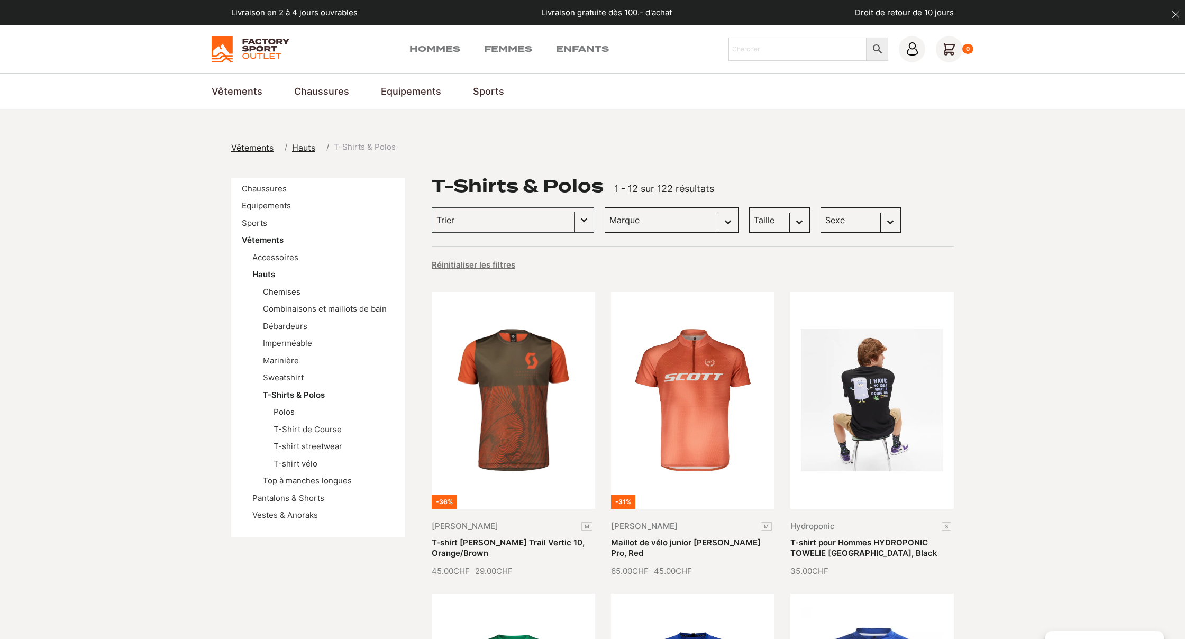
select select "craft"
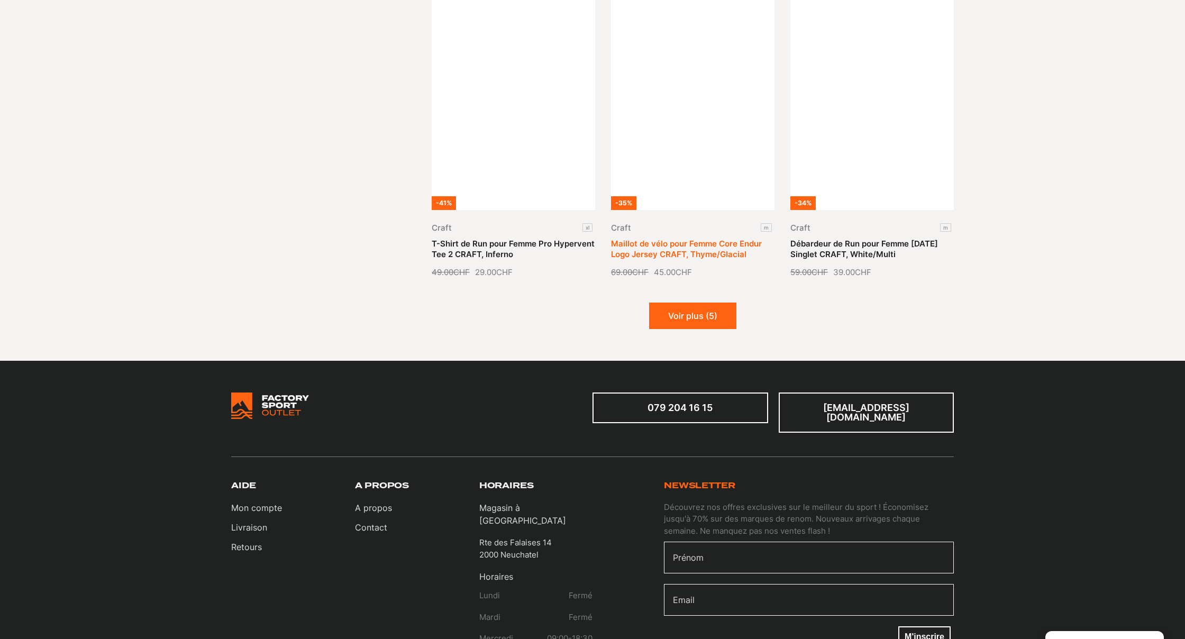
scroll to position [1214, 0]
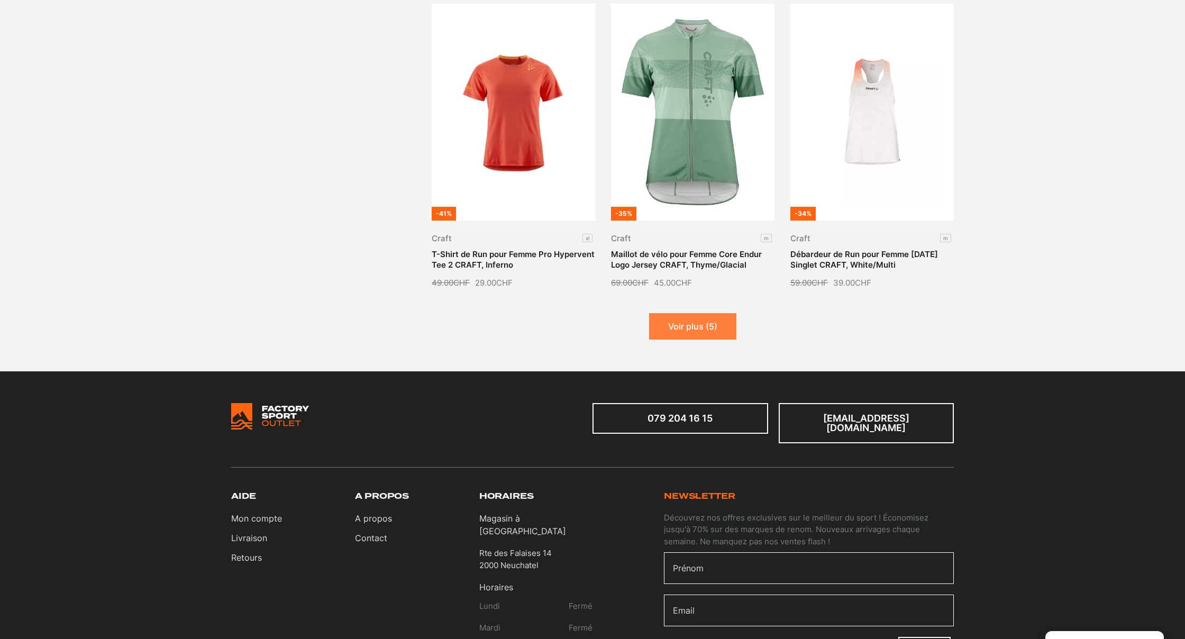
click at [687, 325] on button "Voir plus (5)" at bounding box center [692, 326] width 87 height 26
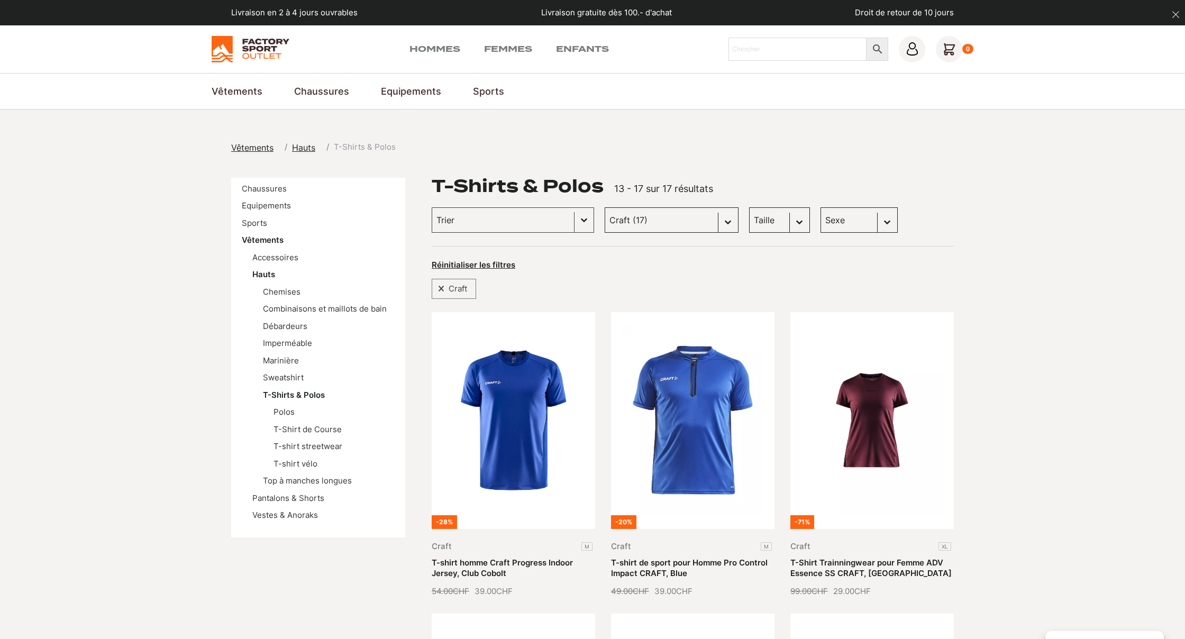
scroll to position [0, 0]
click at [281, 338] on link "Imperméable" at bounding box center [287, 343] width 49 height 10
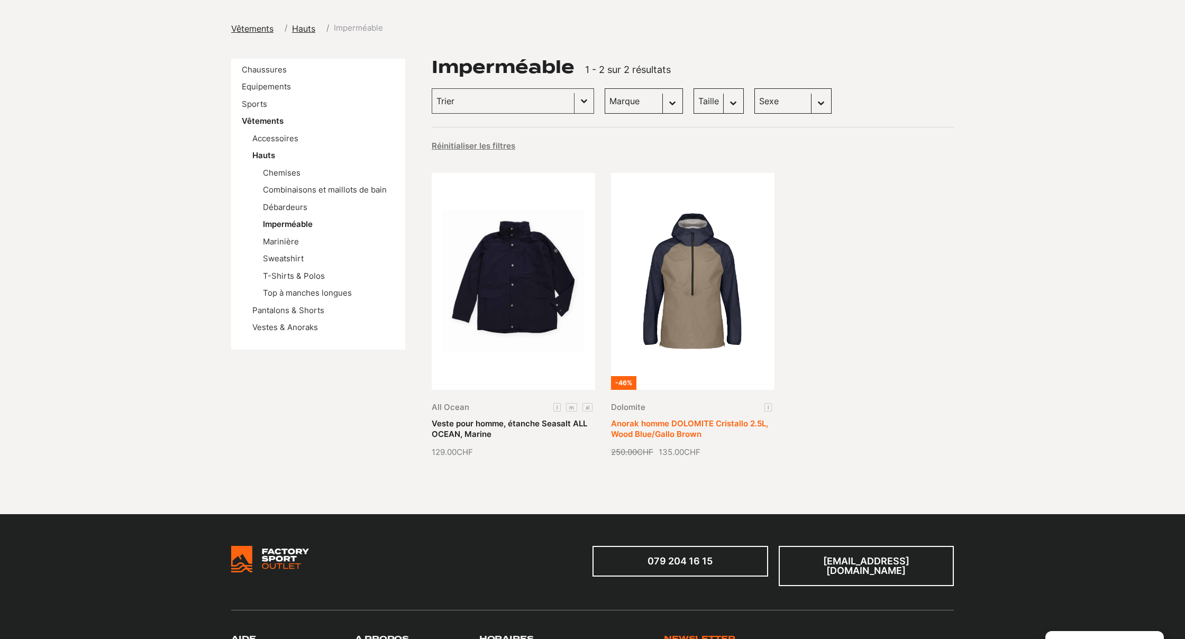
scroll to position [120, 0]
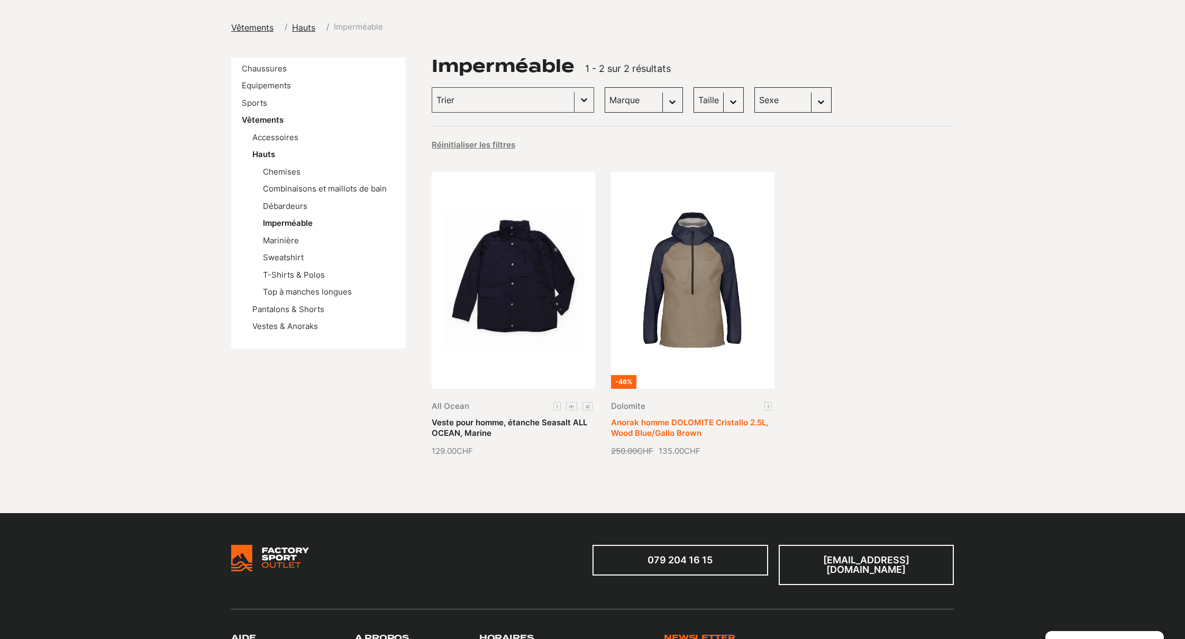
click at [704, 417] on link "Anorak homme DOLOMITE Cristallo 2.5L, Wood Blue/Gallo Brown" at bounding box center [689, 427] width 157 height 21
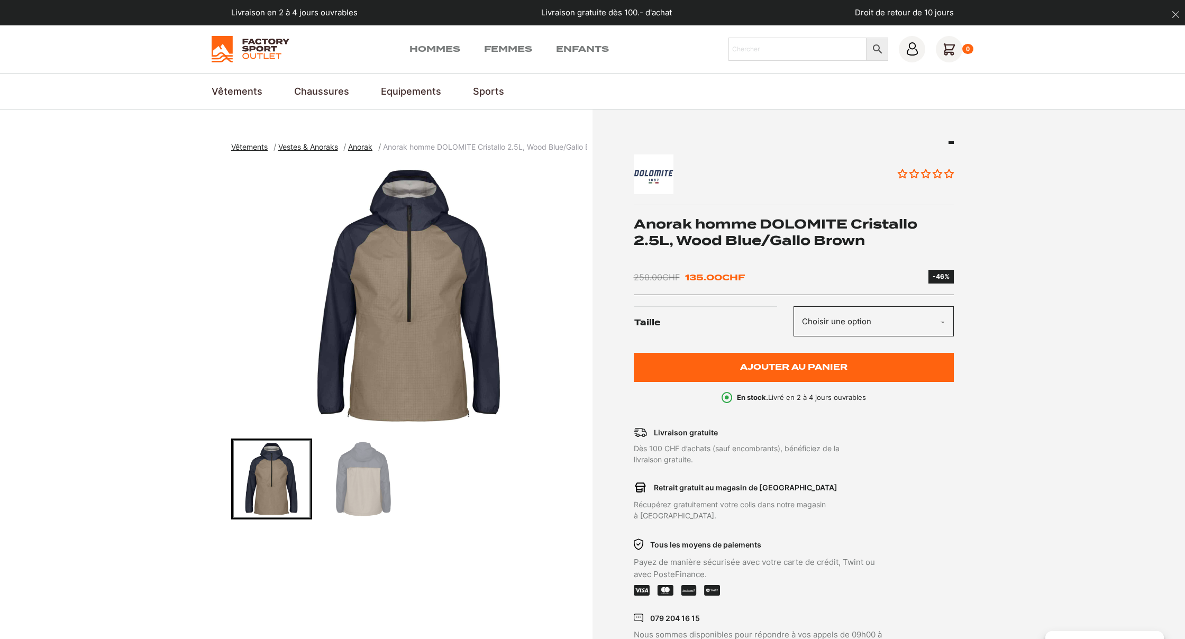
click at [434, 301] on img "1 of 2" at bounding box center [409, 295] width 356 height 265
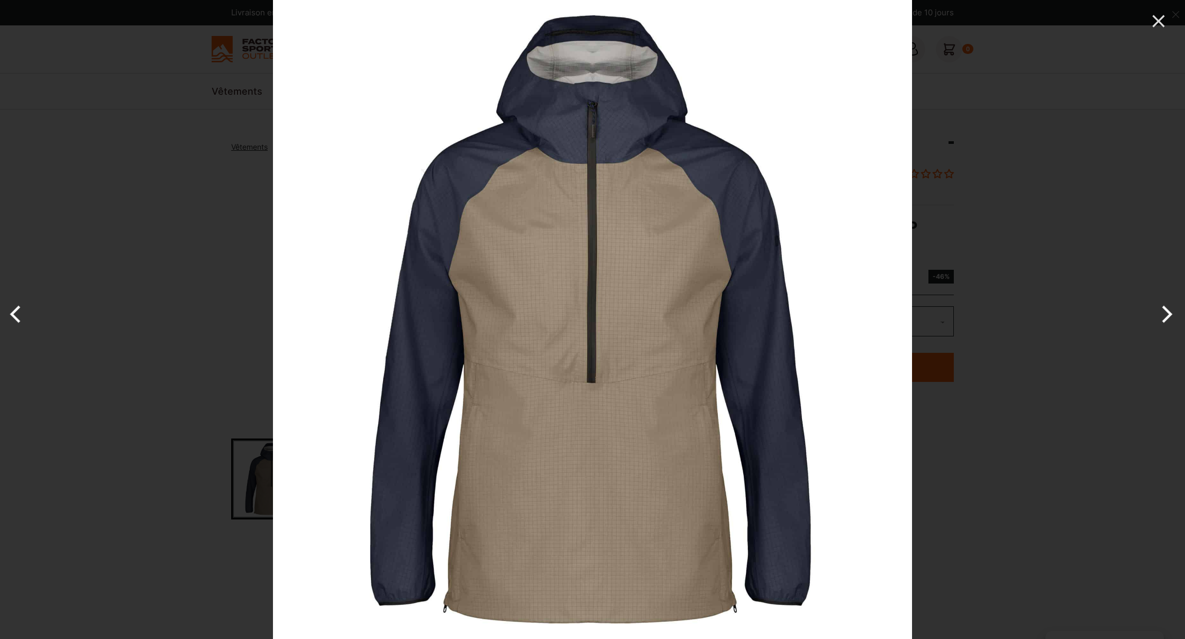
click at [671, 302] on img at bounding box center [592, 319] width 639 height 639
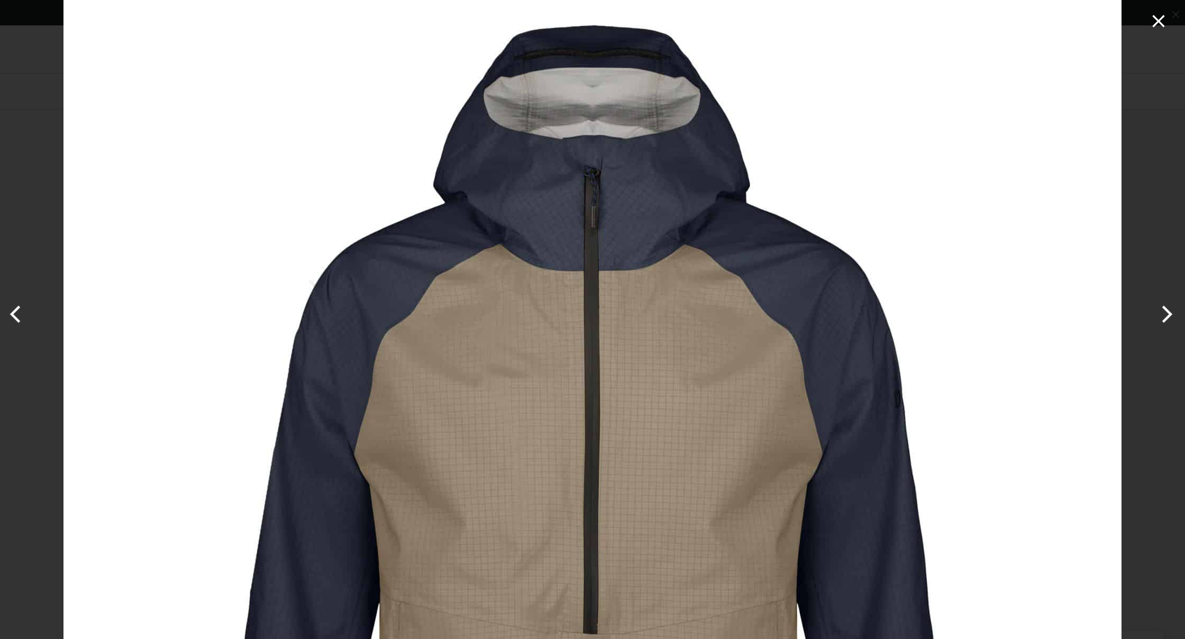
click at [1160, 21] on icon "Close" at bounding box center [1158, 21] width 12 height 12
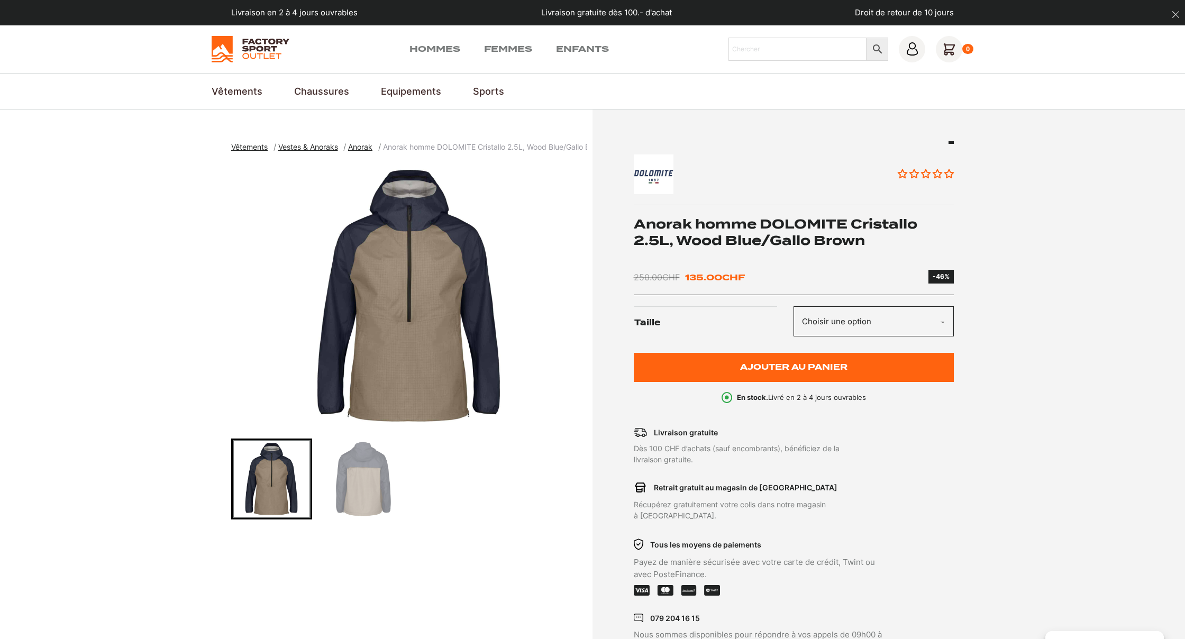
select select "l"
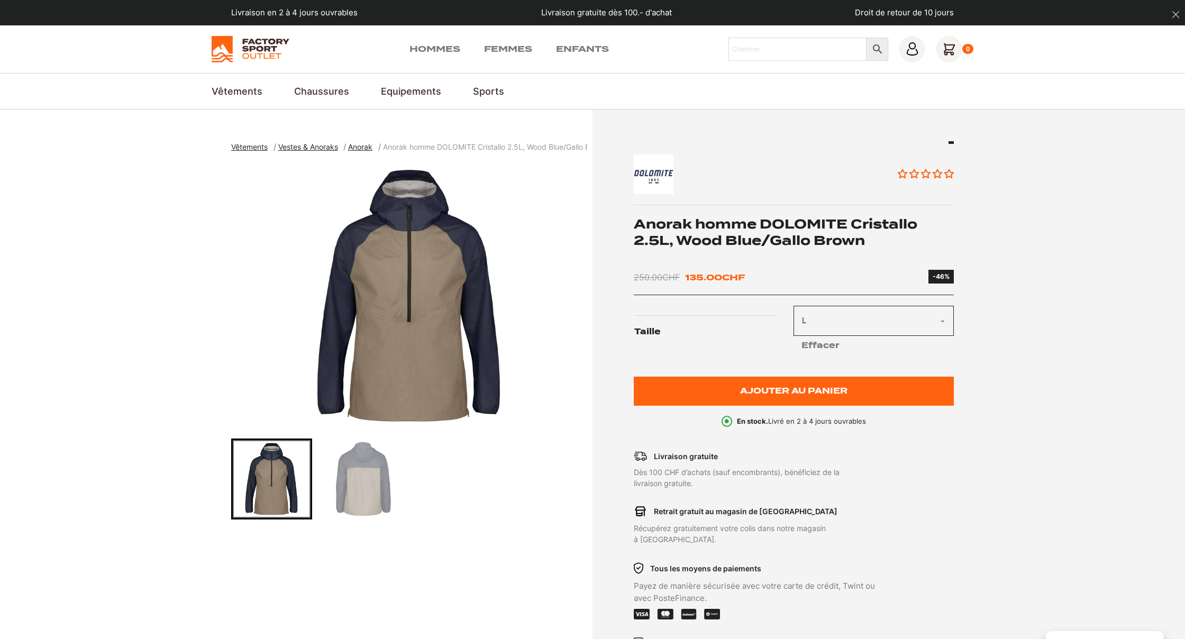
click at [374, 491] on img "Go to slide 2" at bounding box center [363, 479] width 78 height 78
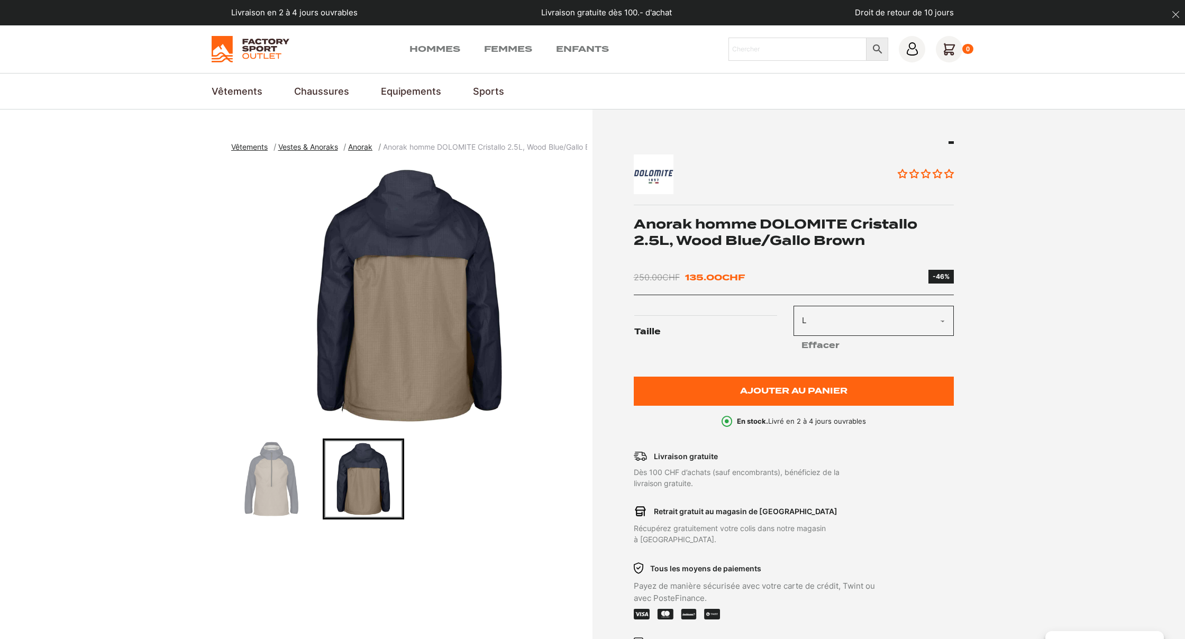
click at [422, 384] on img "2 of 2" at bounding box center [409, 295] width 356 height 265
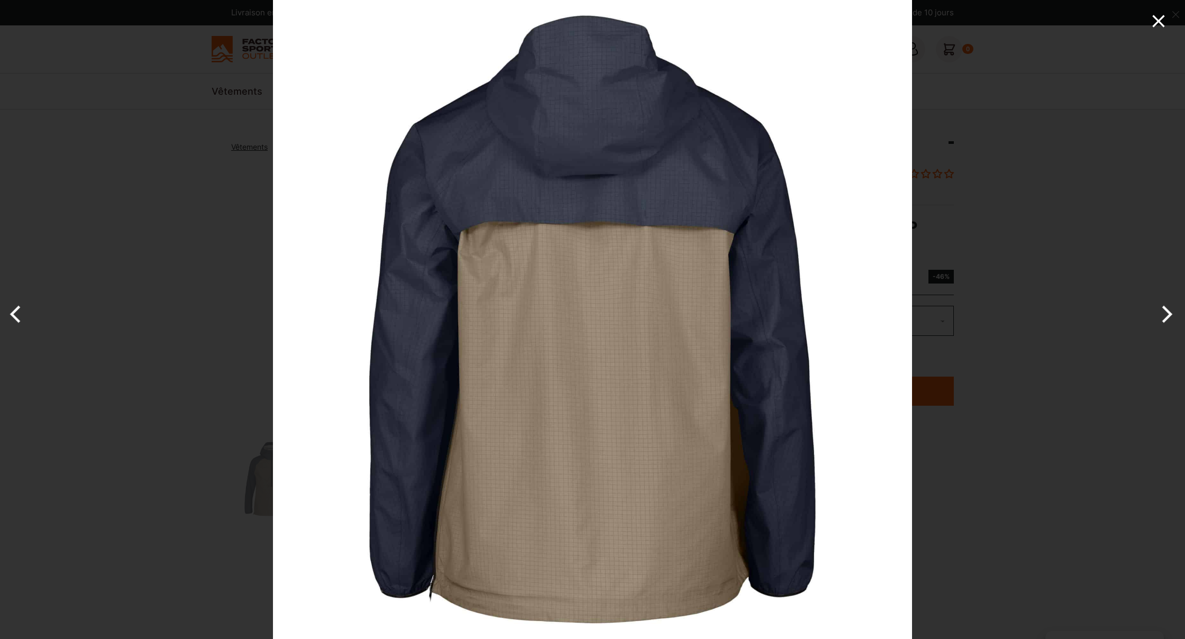
click at [1157, 19] on icon "Close" at bounding box center [1158, 21] width 12 height 12
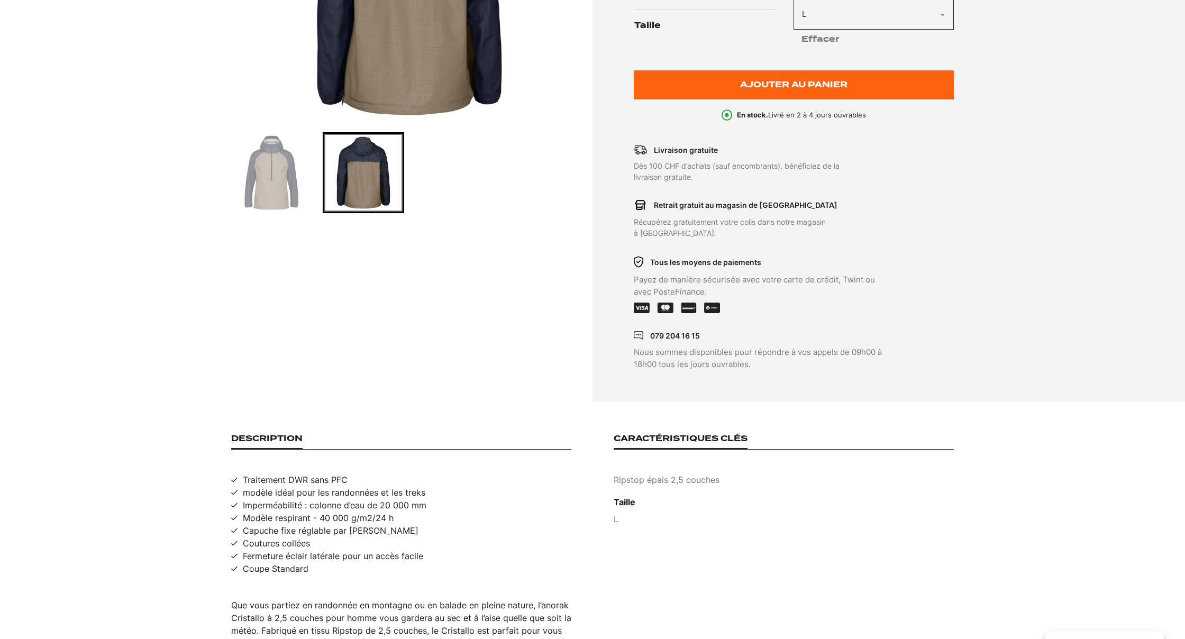
scroll to position [309, 0]
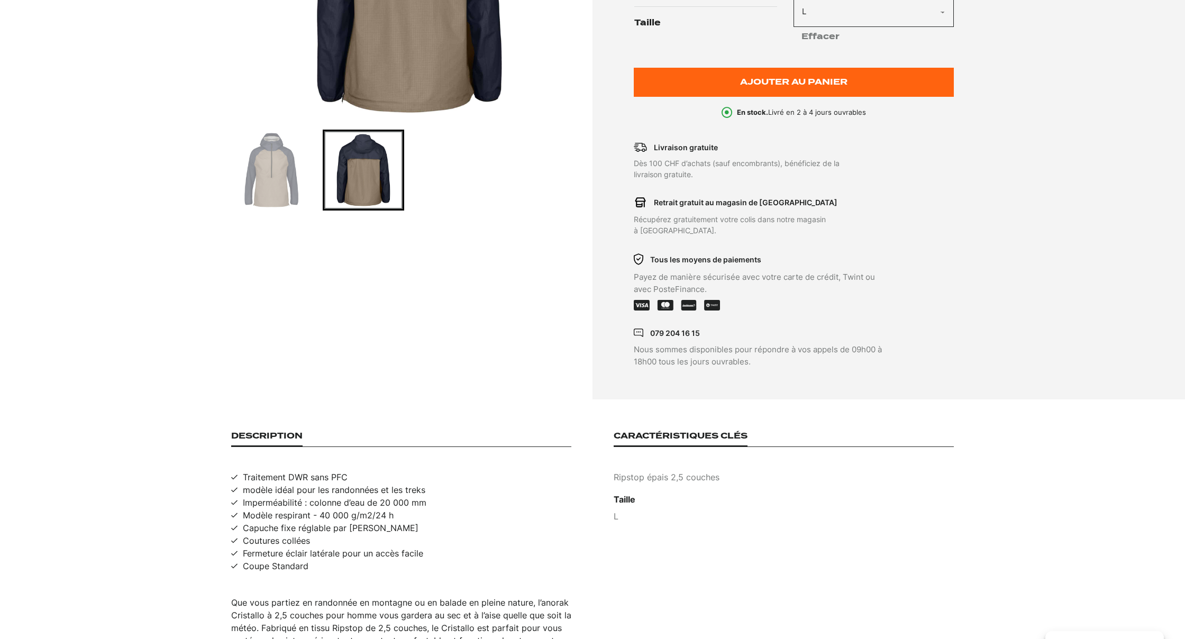
click at [269, 172] on img "Go to slide 1" at bounding box center [272, 170] width 78 height 78
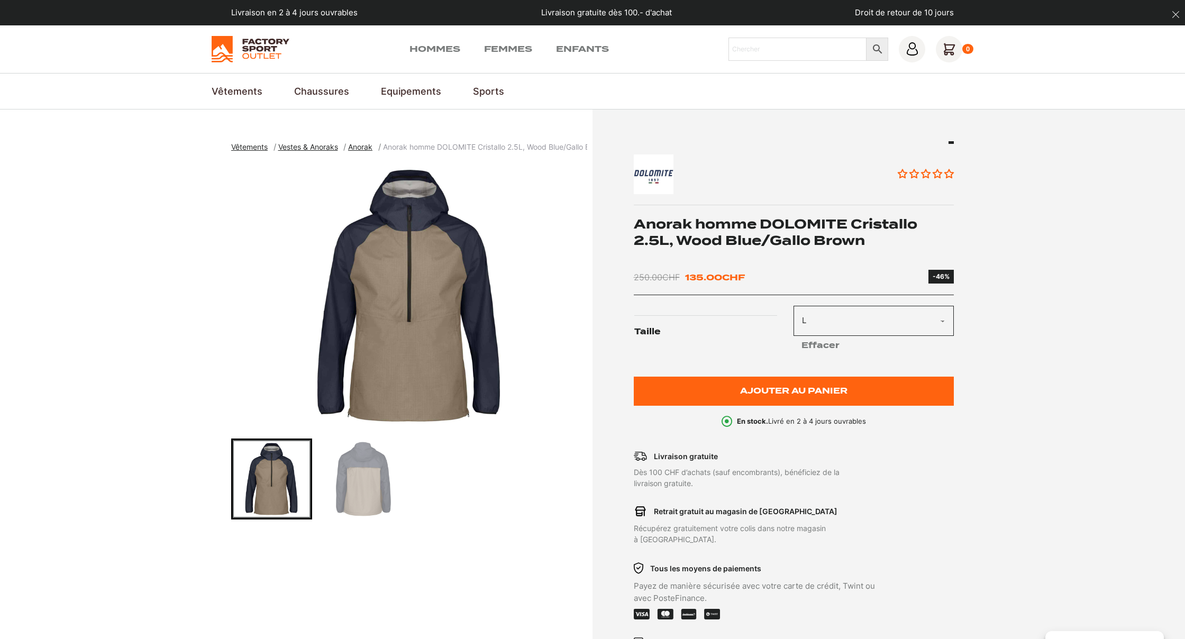
scroll to position [0, 0]
click at [419, 198] on img "1 of 2" at bounding box center [409, 295] width 356 height 265
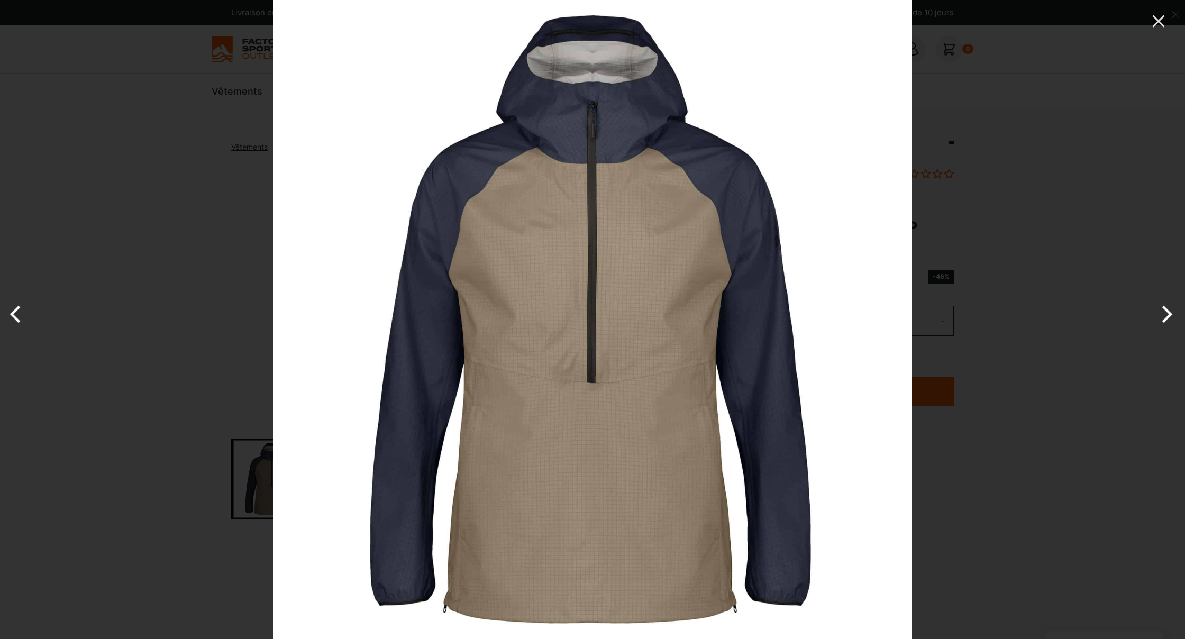
click at [601, 76] on img at bounding box center [592, 319] width 639 height 639
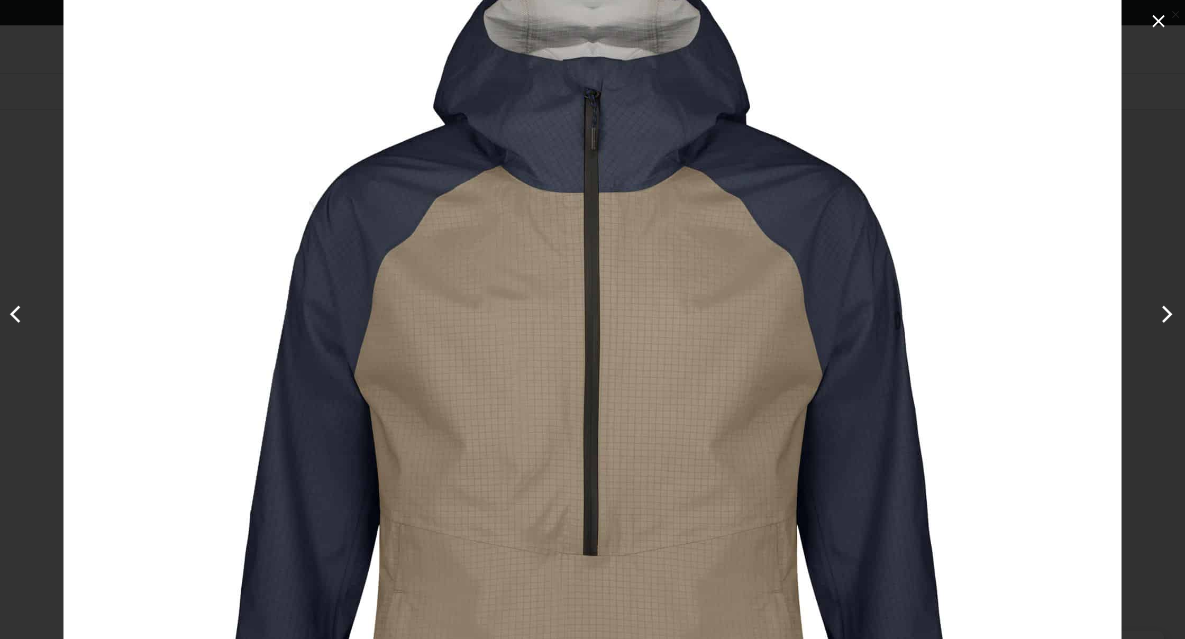
click at [1161, 20] on icon "Close" at bounding box center [1158, 21] width 12 height 12
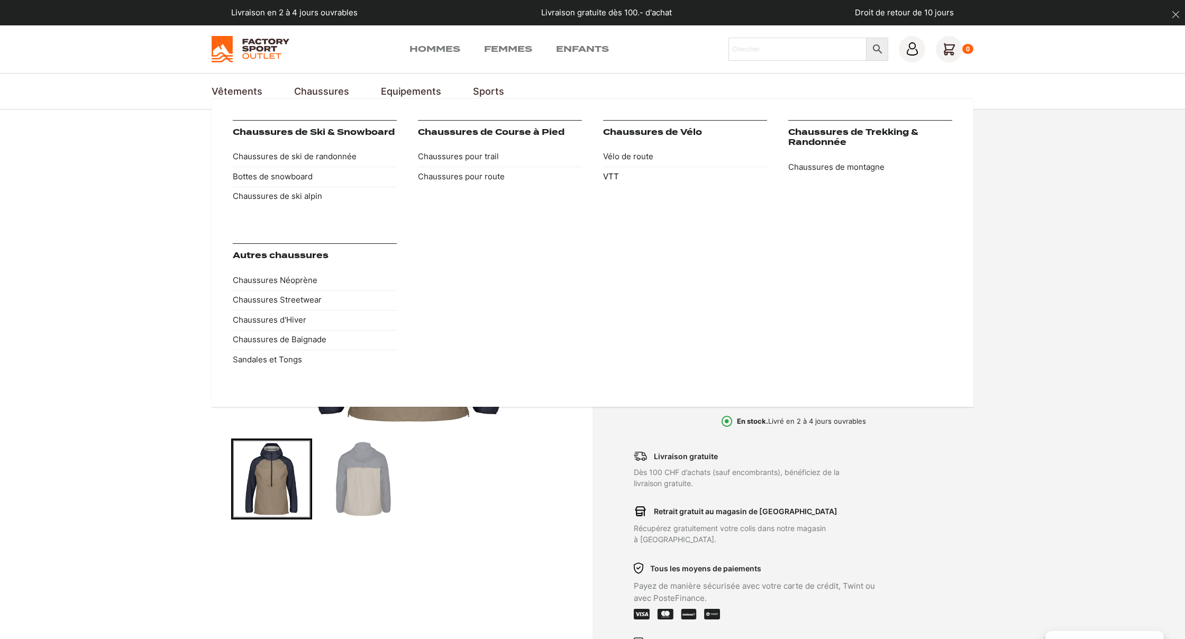
click at [615, 174] on link "VTT" at bounding box center [685, 177] width 164 height 20
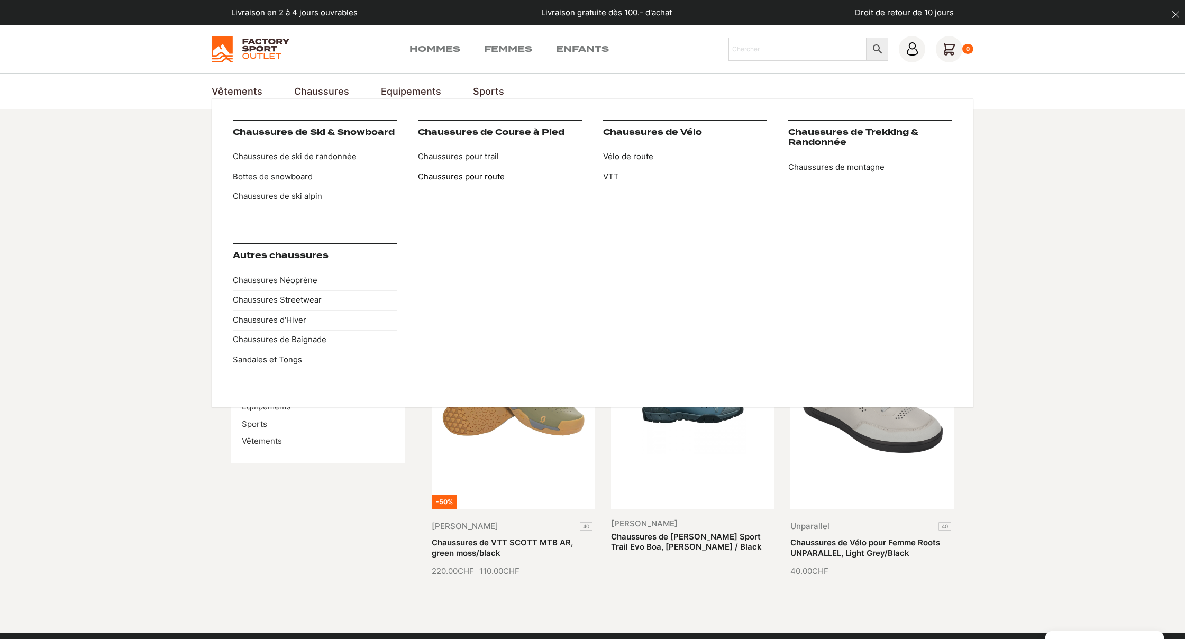
click at [460, 173] on link "Chaussures pour route" at bounding box center [500, 177] width 164 height 20
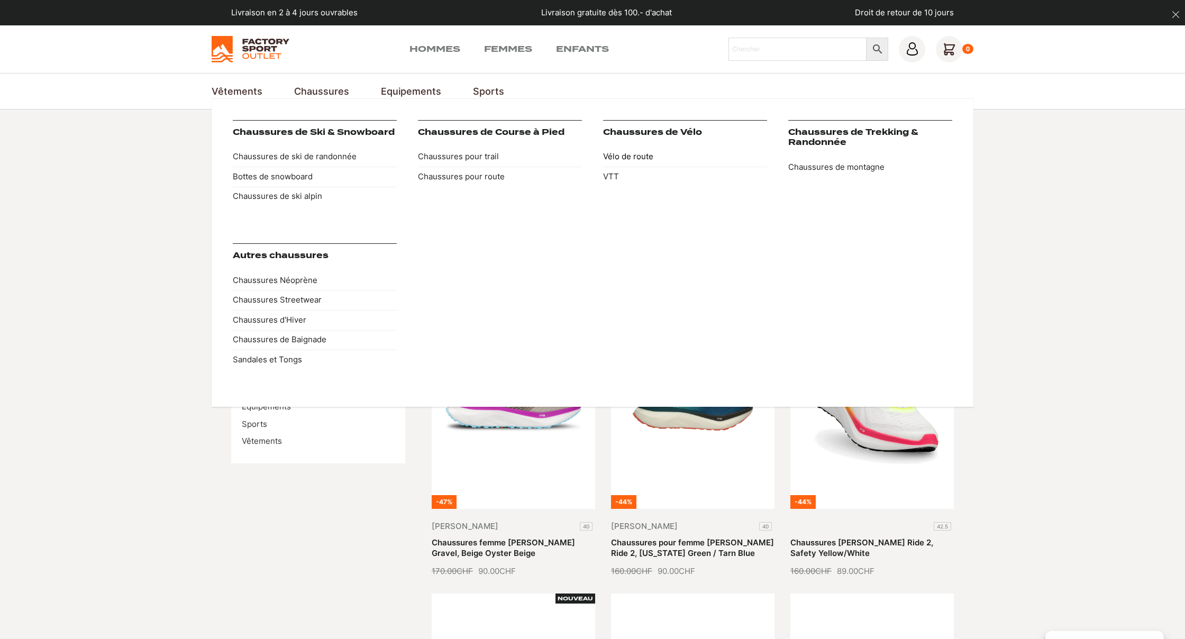
click at [631, 156] on link "Vélo de route" at bounding box center [685, 157] width 164 height 20
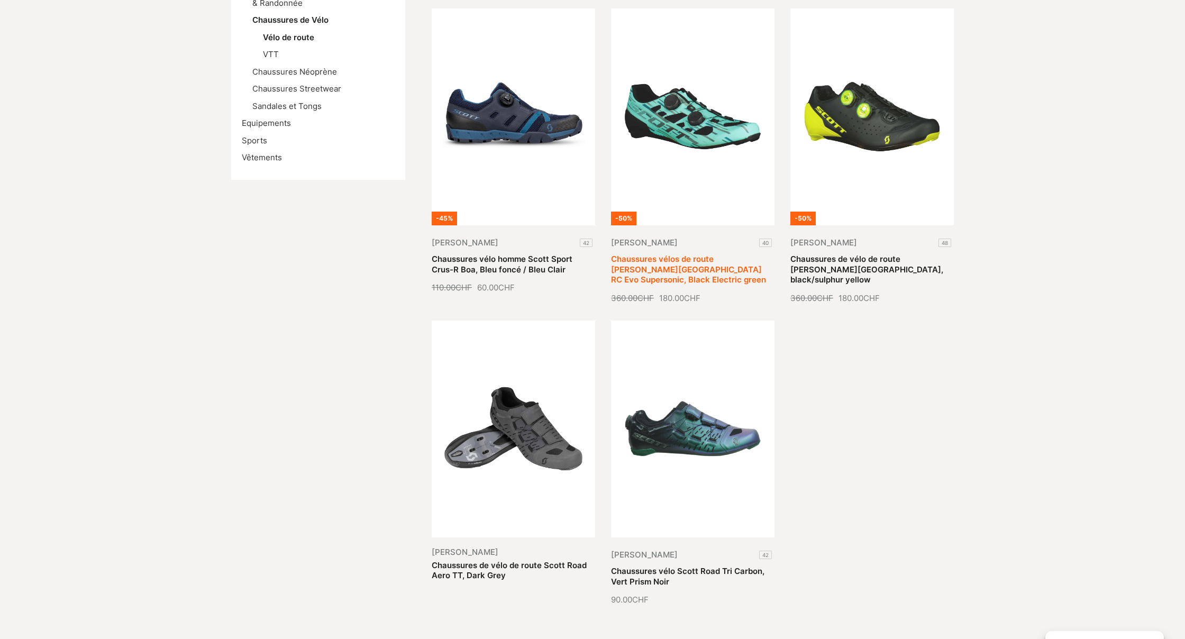
scroll to position [289, 0]
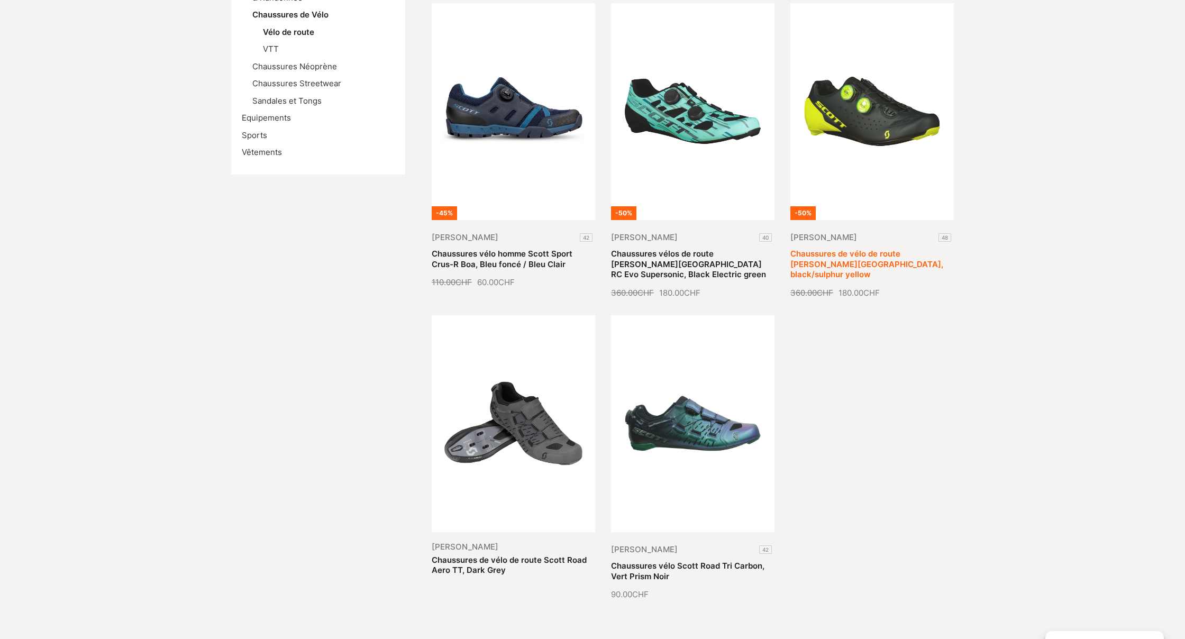
click at [869, 249] on link "Chaussures de vélo de route Scott Road Rc, black/sulphur yellow" at bounding box center [866, 264] width 153 height 31
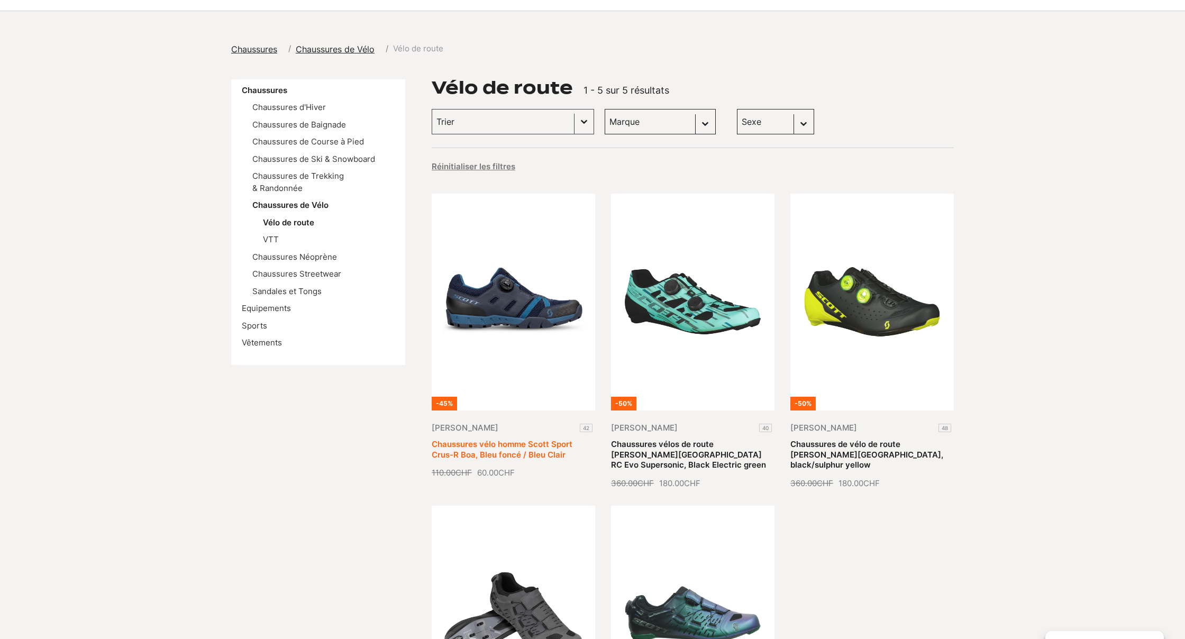
scroll to position [102, 0]
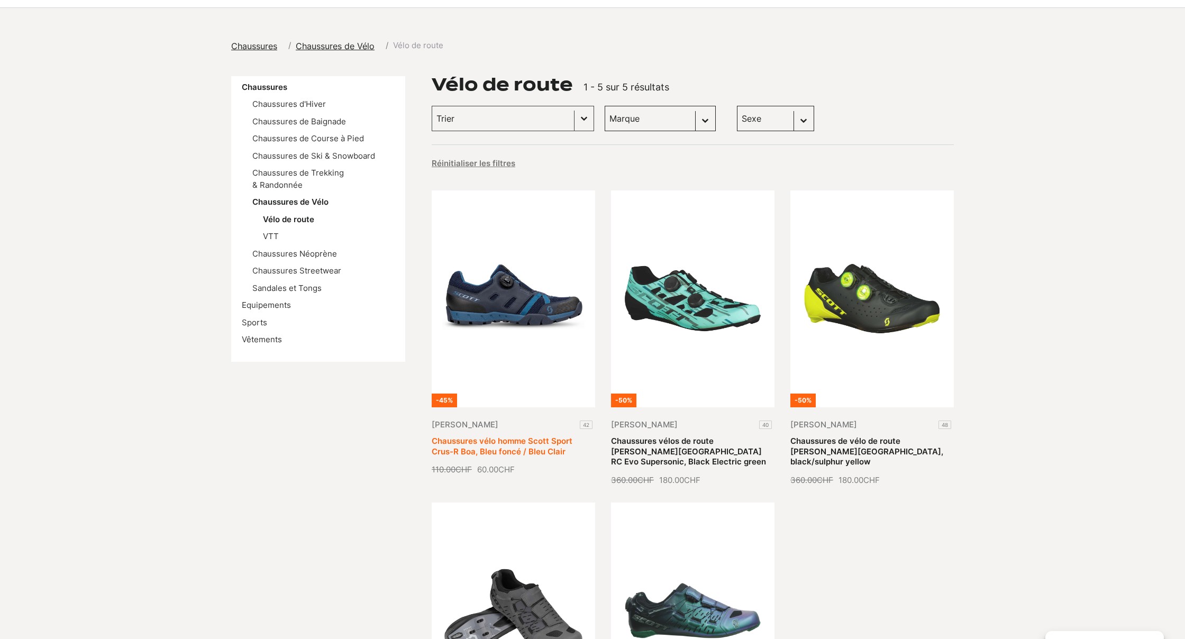
click at [503, 436] on link "Chaussures vélo homme Scott Sport Crus-R Boa, Bleu foncé / Bleu Clair" at bounding box center [502, 446] width 141 height 21
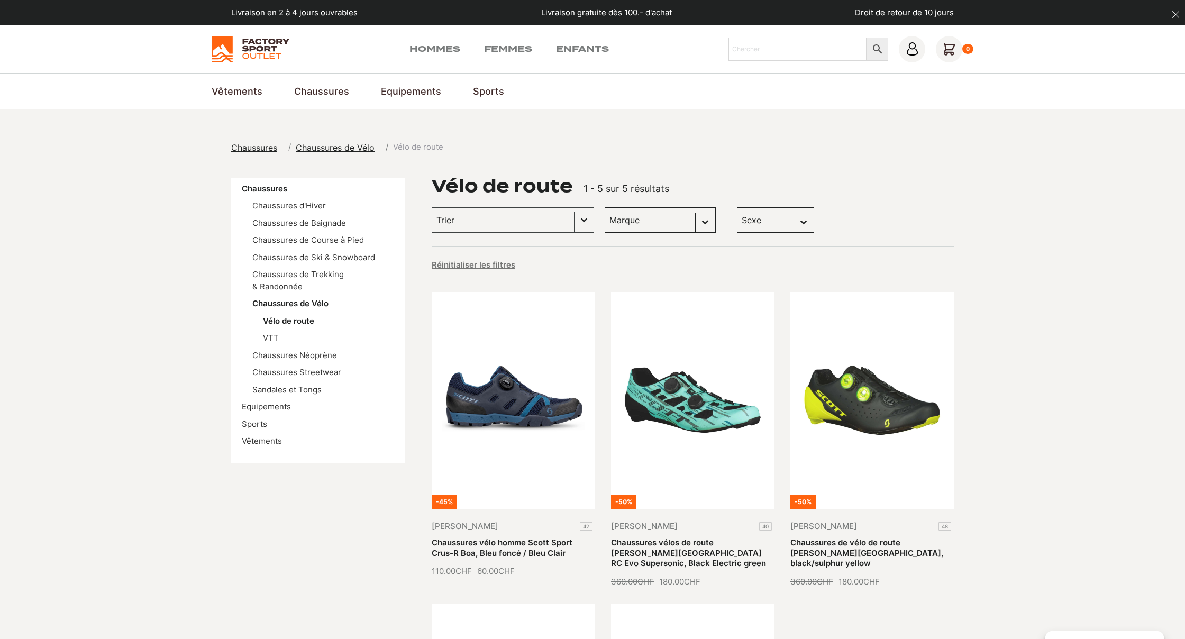
scroll to position [0, 0]
click at [444, 48] on link "Hommes" at bounding box center [435, 49] width 51 height 13
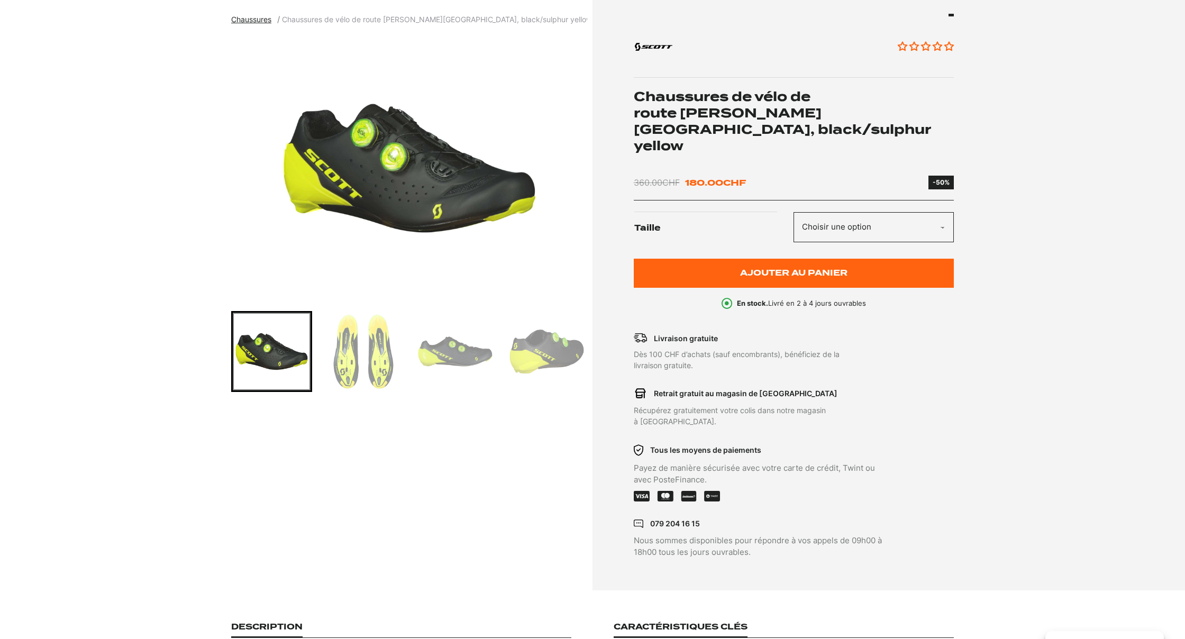
scroll to position [128, 0]
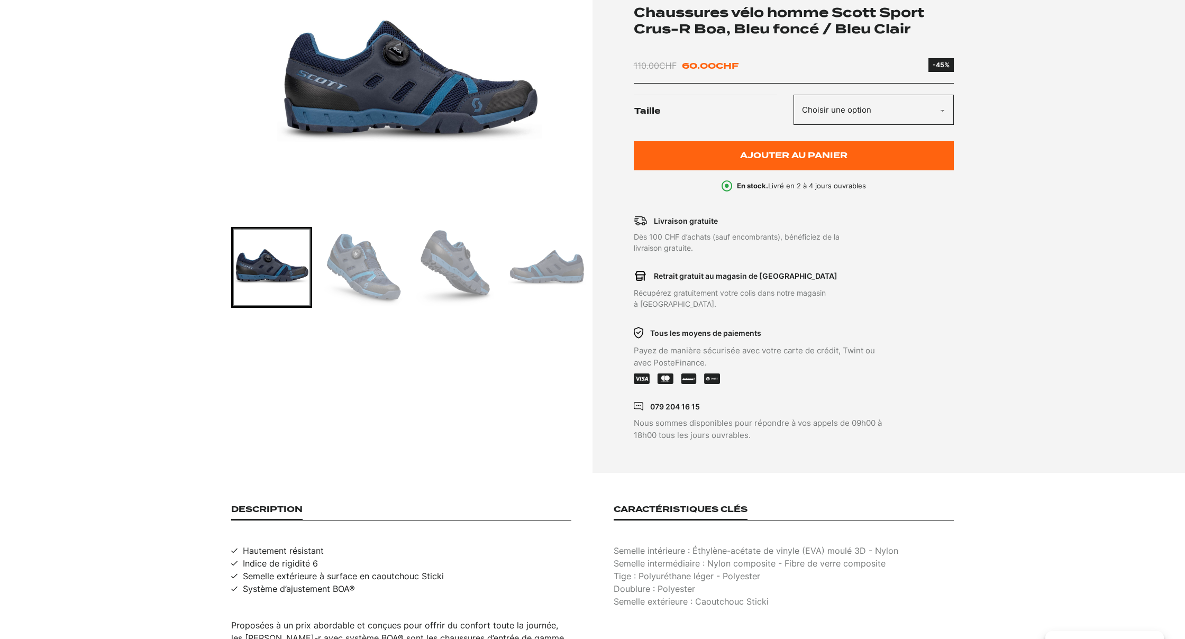
scroll to position [212, 0]
click at [456, 270] on img "Go to slide 3" at bounding box center [455, 267] width 78 height 78
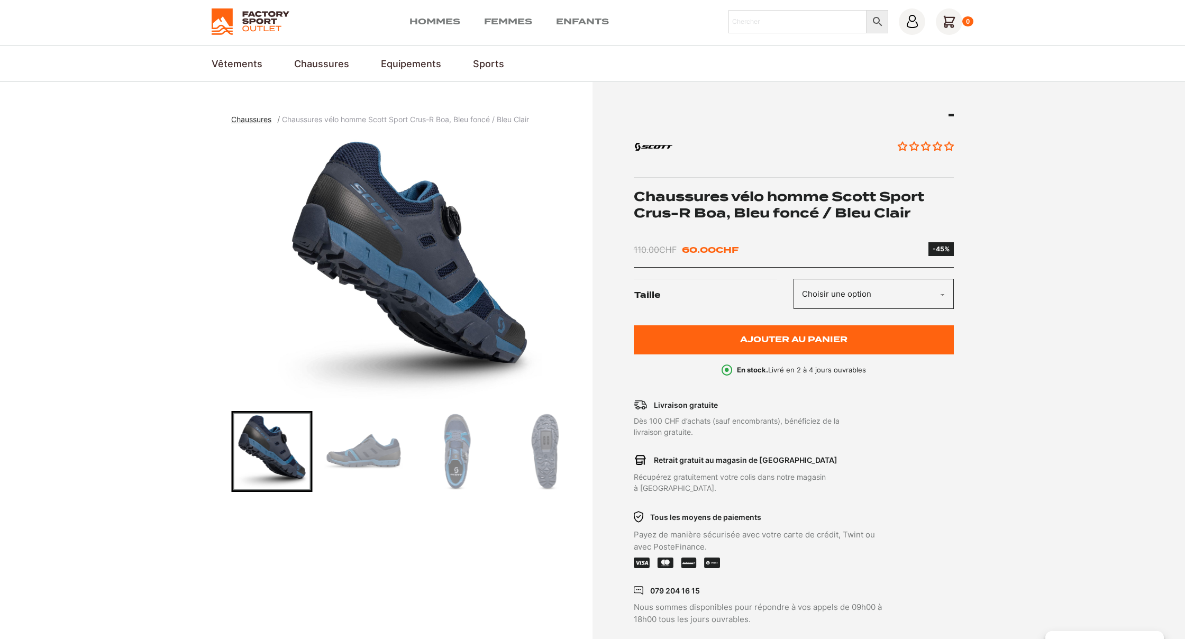
scroll to position [29, 0]
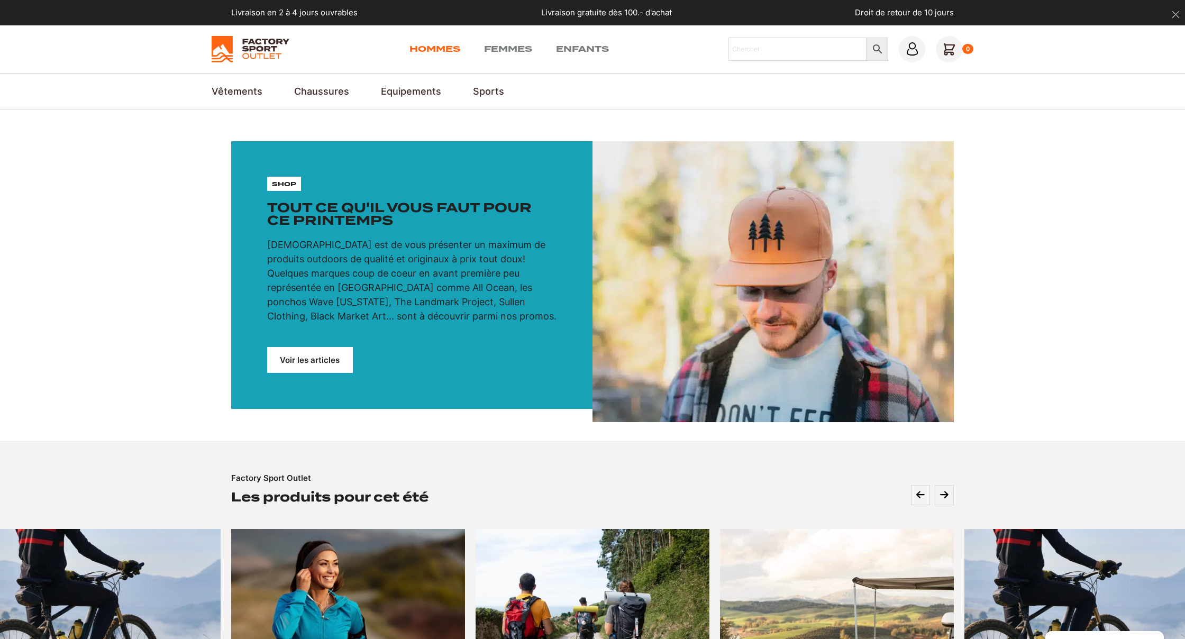
click at [439, 43] on link "Hommes" at bounding box center [435, 49] width 51 height 13
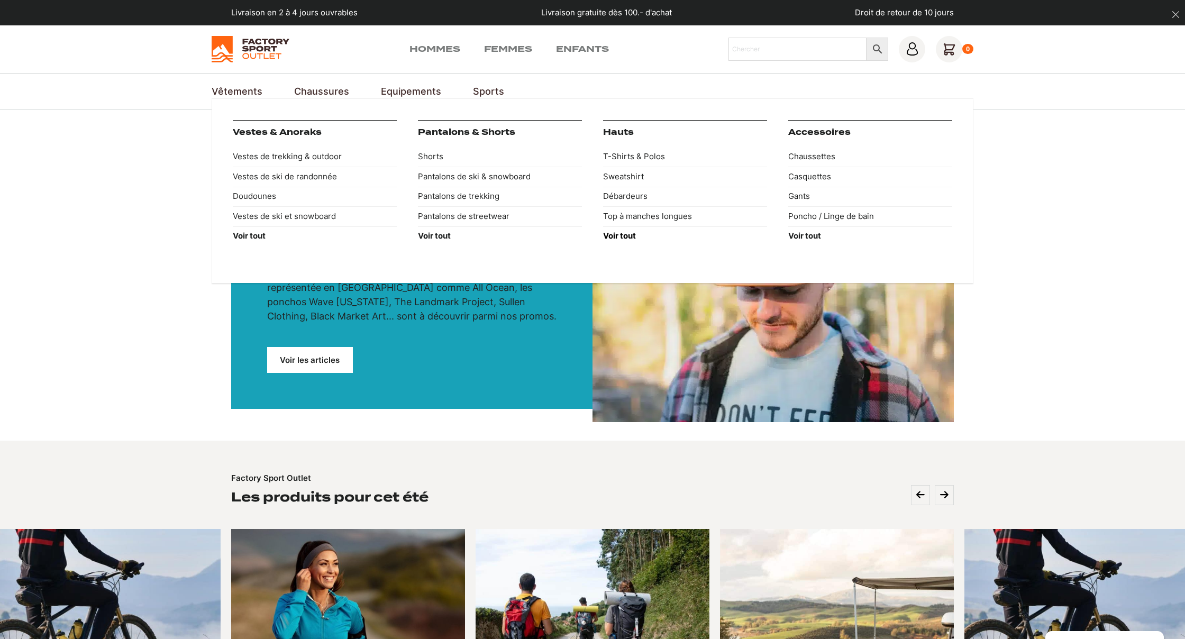
click at [626, 234] on strong "Voir tout" at bounding box center [619, 236] width 33 height 10
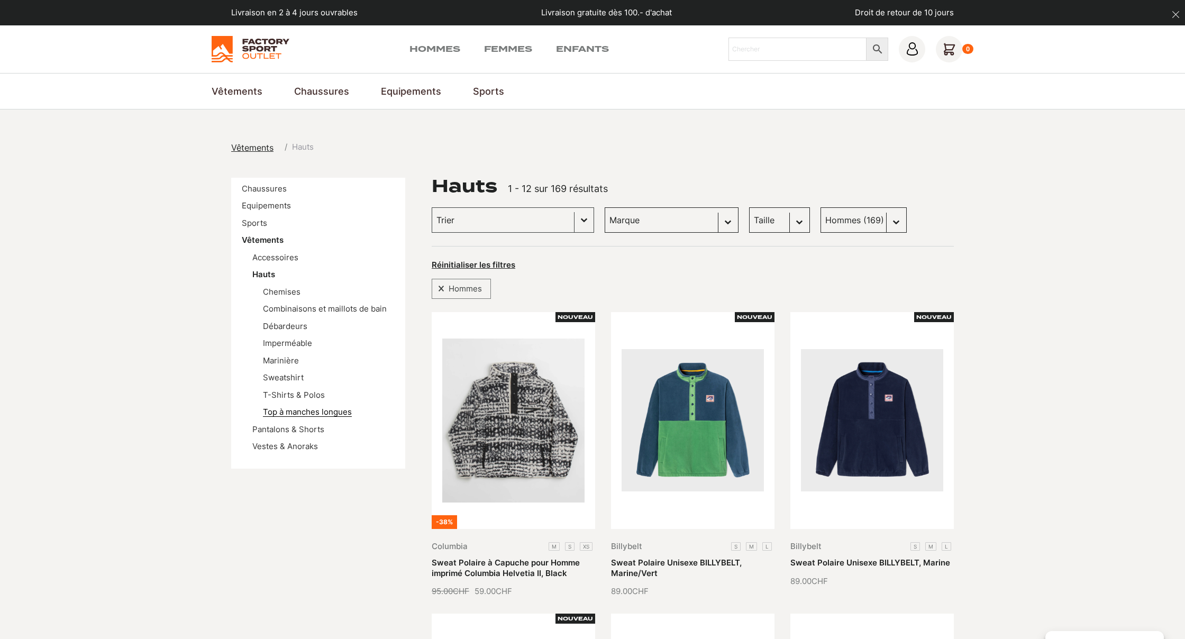
click at [306, 410] on link "Top à manches longues" at bounding box center [307, 412] width 89 height 10
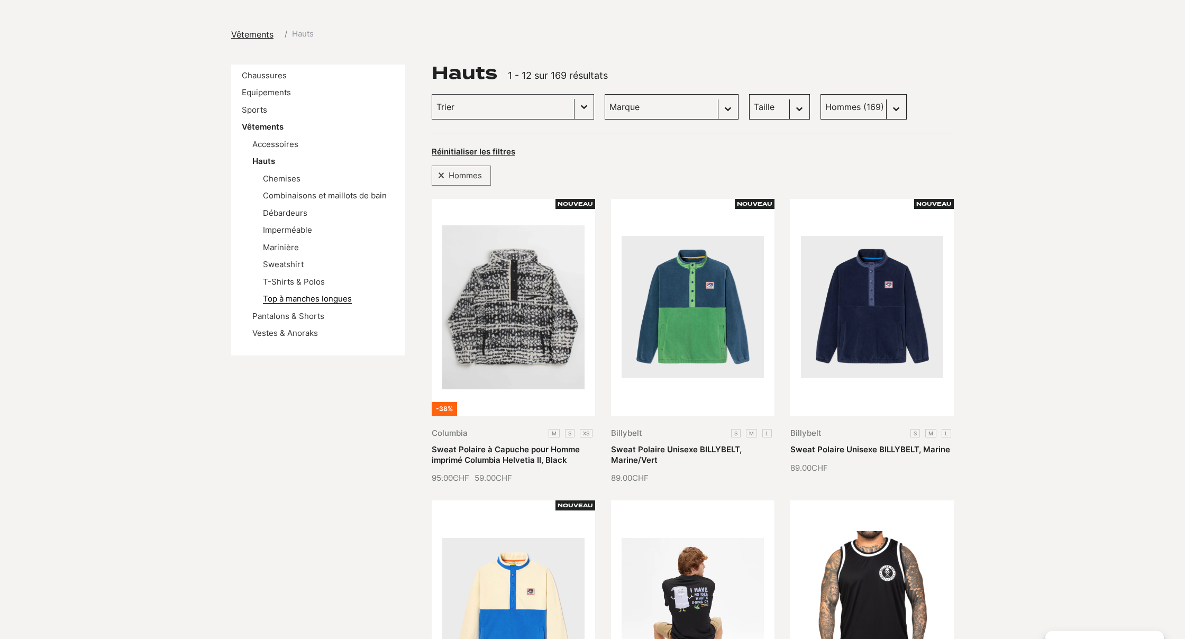
scroll to position [114, 0]
click at [296, 260] on link "Sweatshirt" at bounding box center [283, 264] width 41 height 10
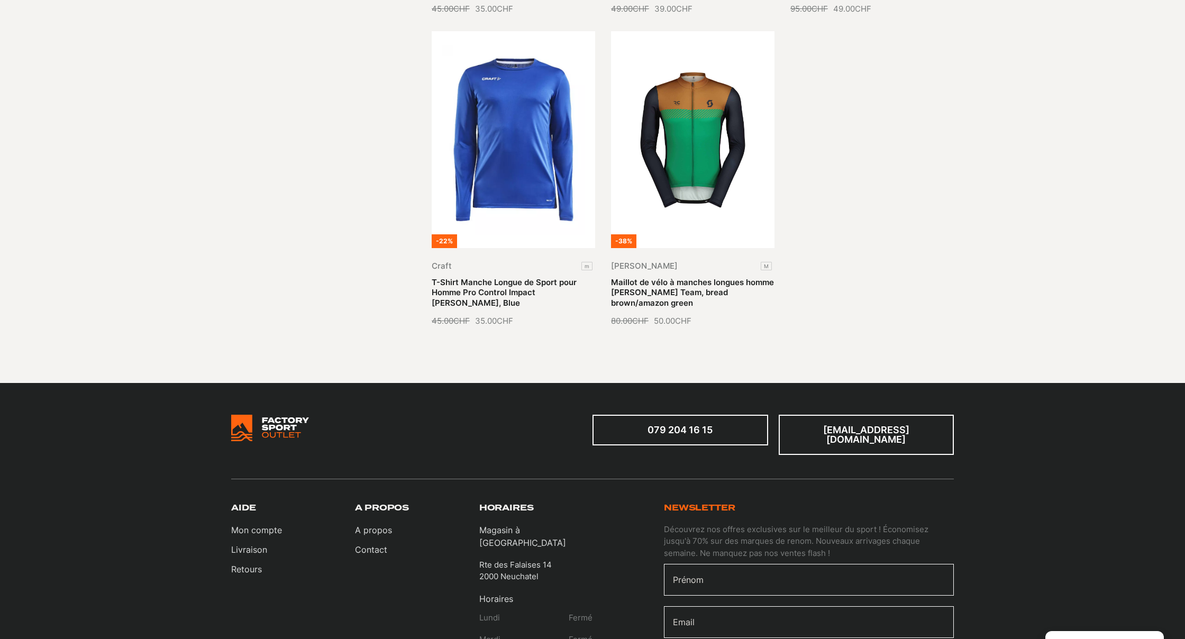
scroll to position [584, 0]
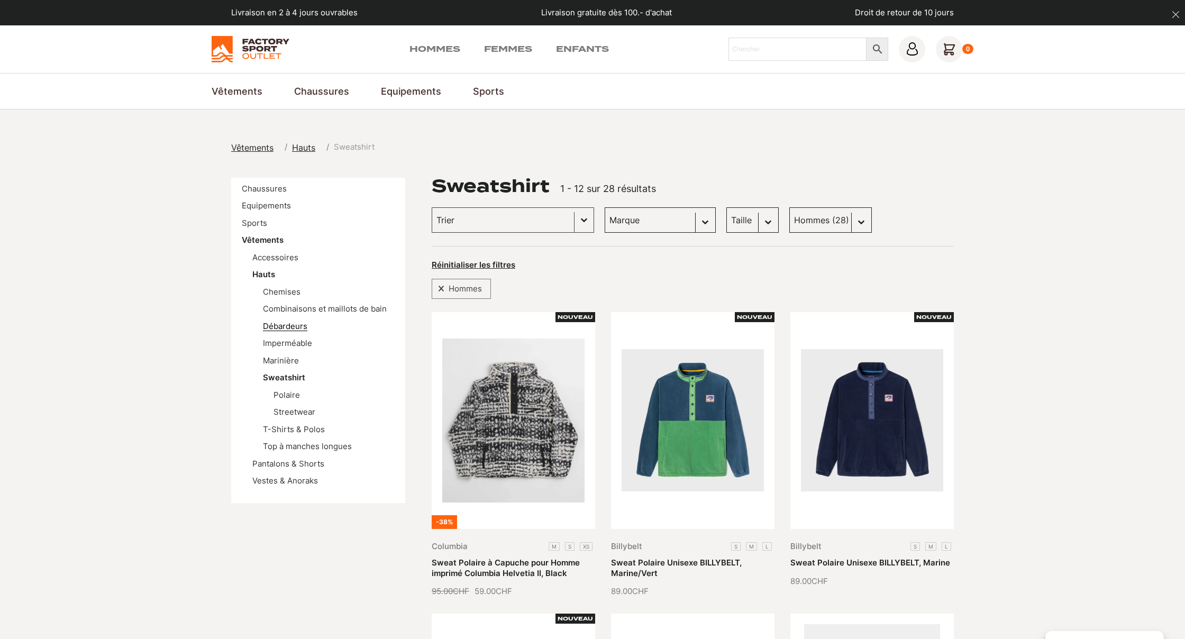
click at [297, 326] on link "Débardeurs" at bounding box center [285, 326] width 44 height 10
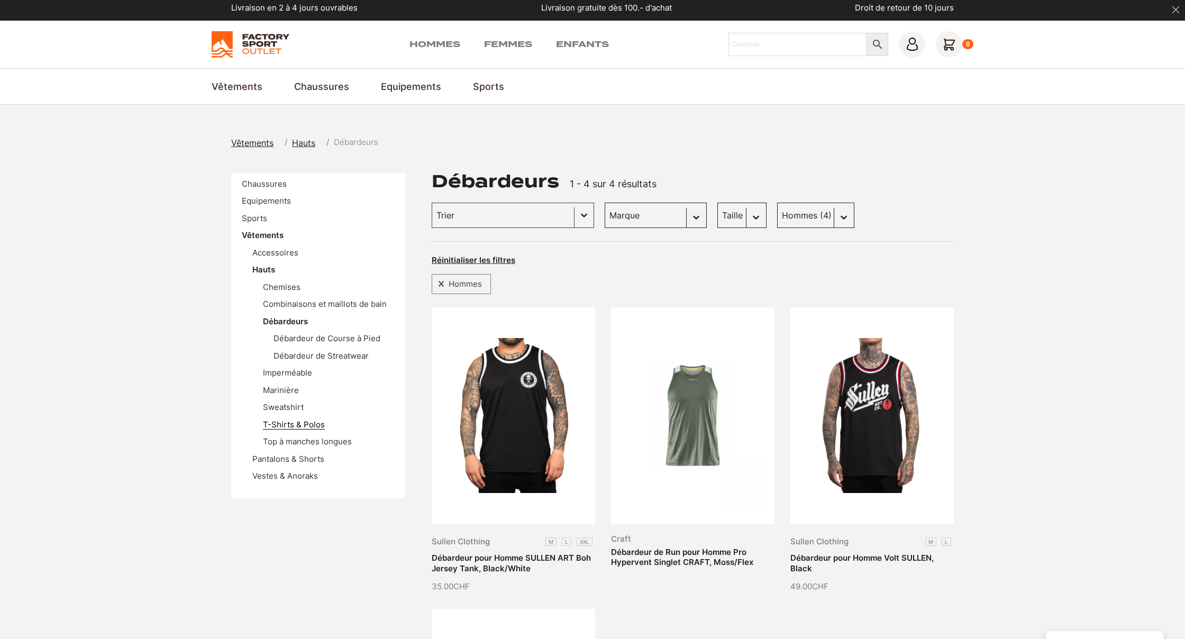
click at [298, 426] on ul "Chemises Combinaisons et maillots [PERSON_NAME] Débardeurs Débardeur de Course …" at bounding box center [323, 364] width 142 height 167
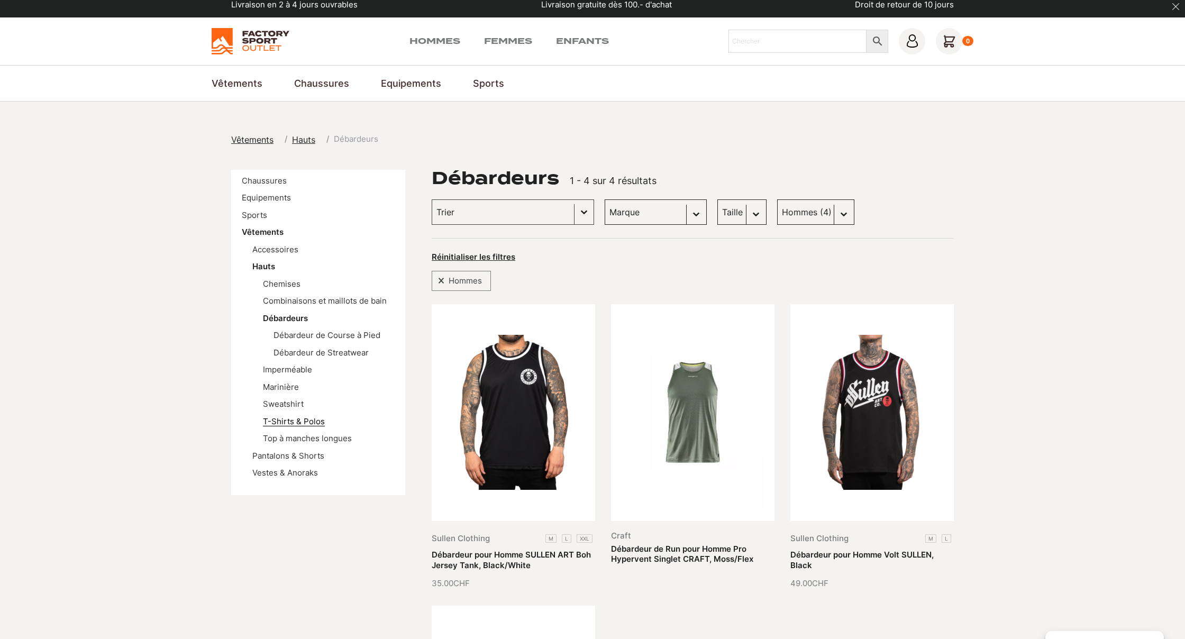
scroll to position [6, 0]
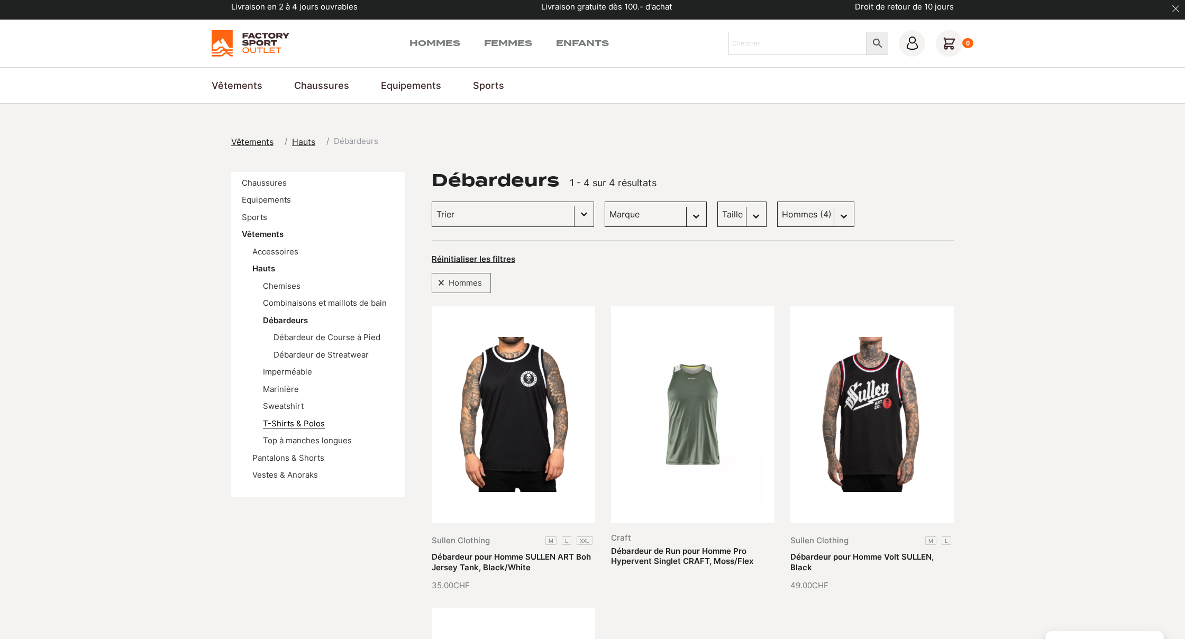
click at [316, 419] on link "T-Shirts & Polos" at bounding box center [294, 424] width 62 height 10
